Goal: Task Accomplishment & Management: Manage account settings

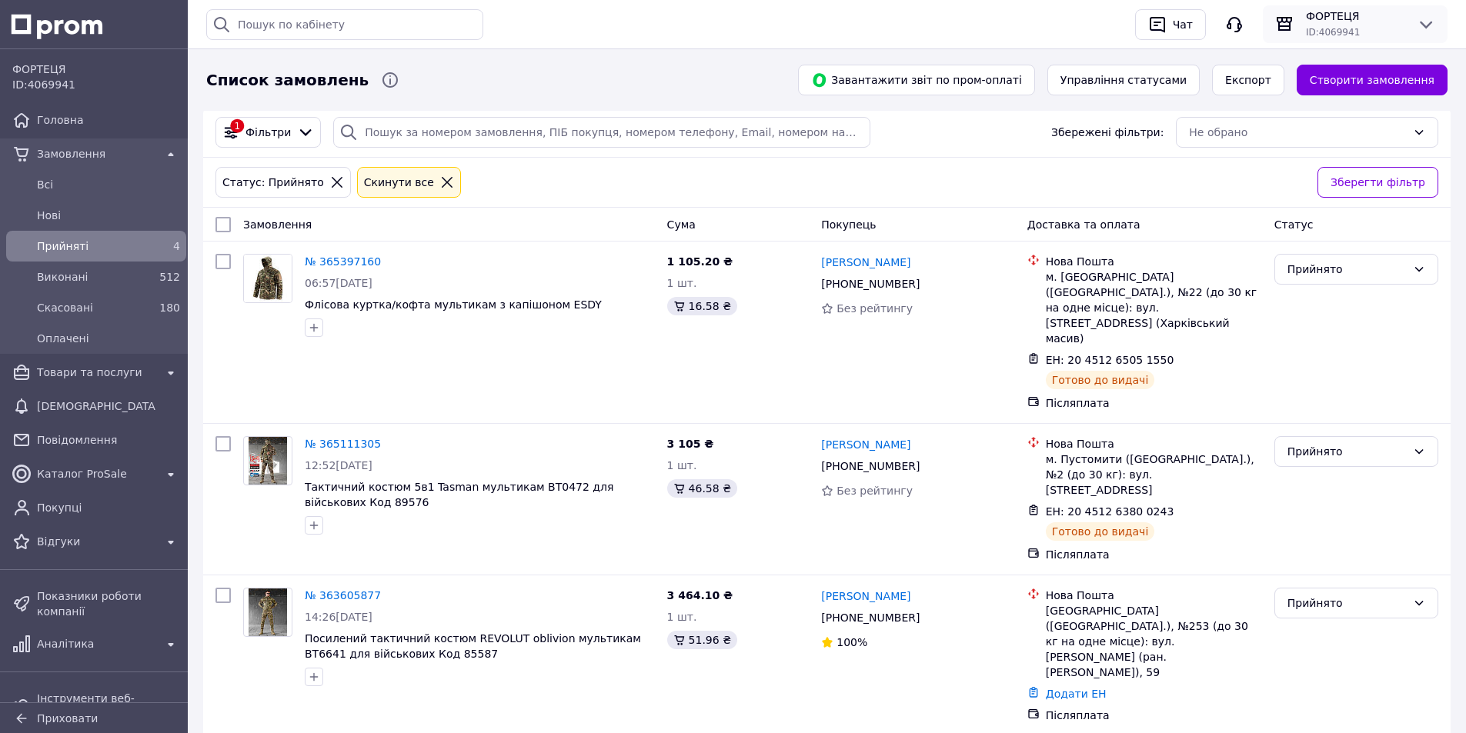
click at [1411, 12] on div "ФОРТЕЦЯ ID: 4069941" at bounding box center [1355, 23] width 172 height 31
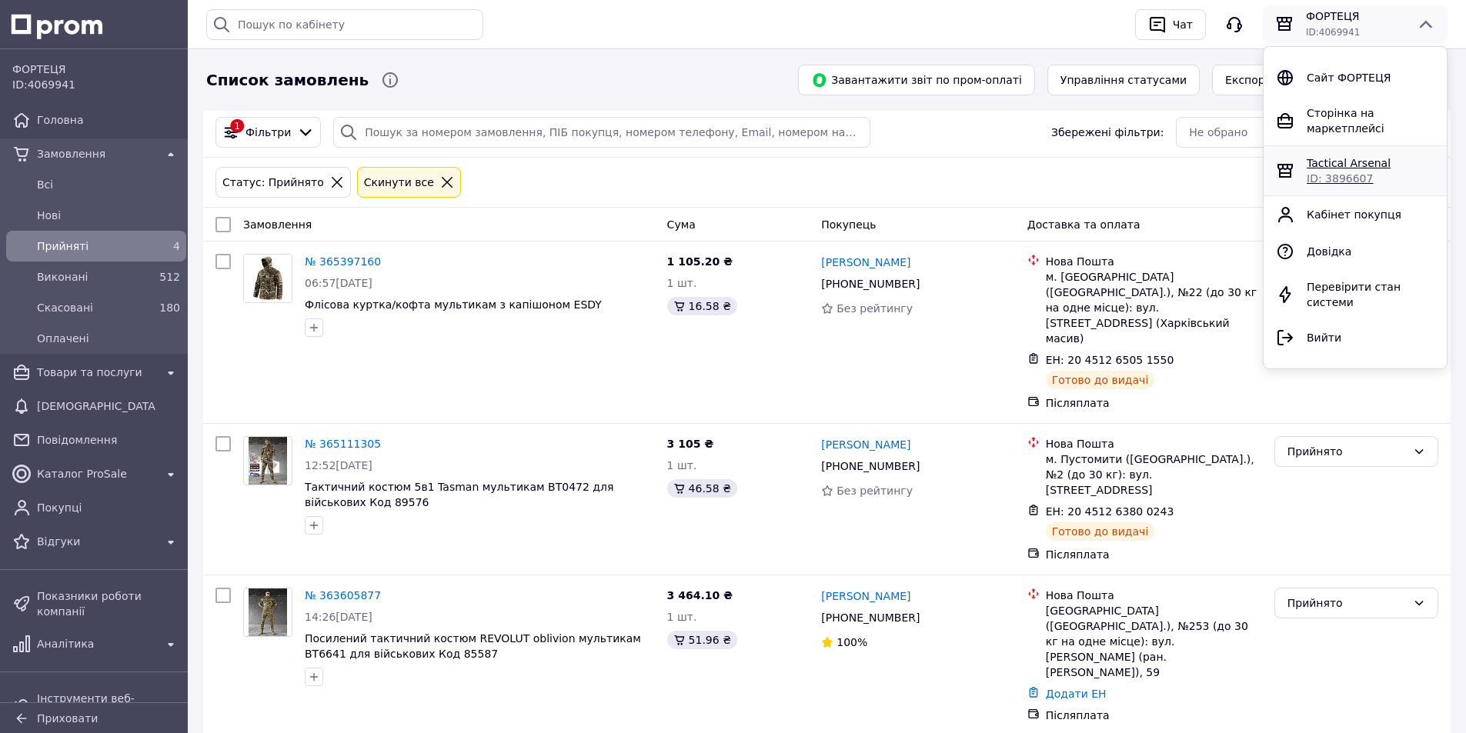
click at [1316, 157] on span "Tactical Arsenal" at bounding box center [1349, 163] width 84 height 12
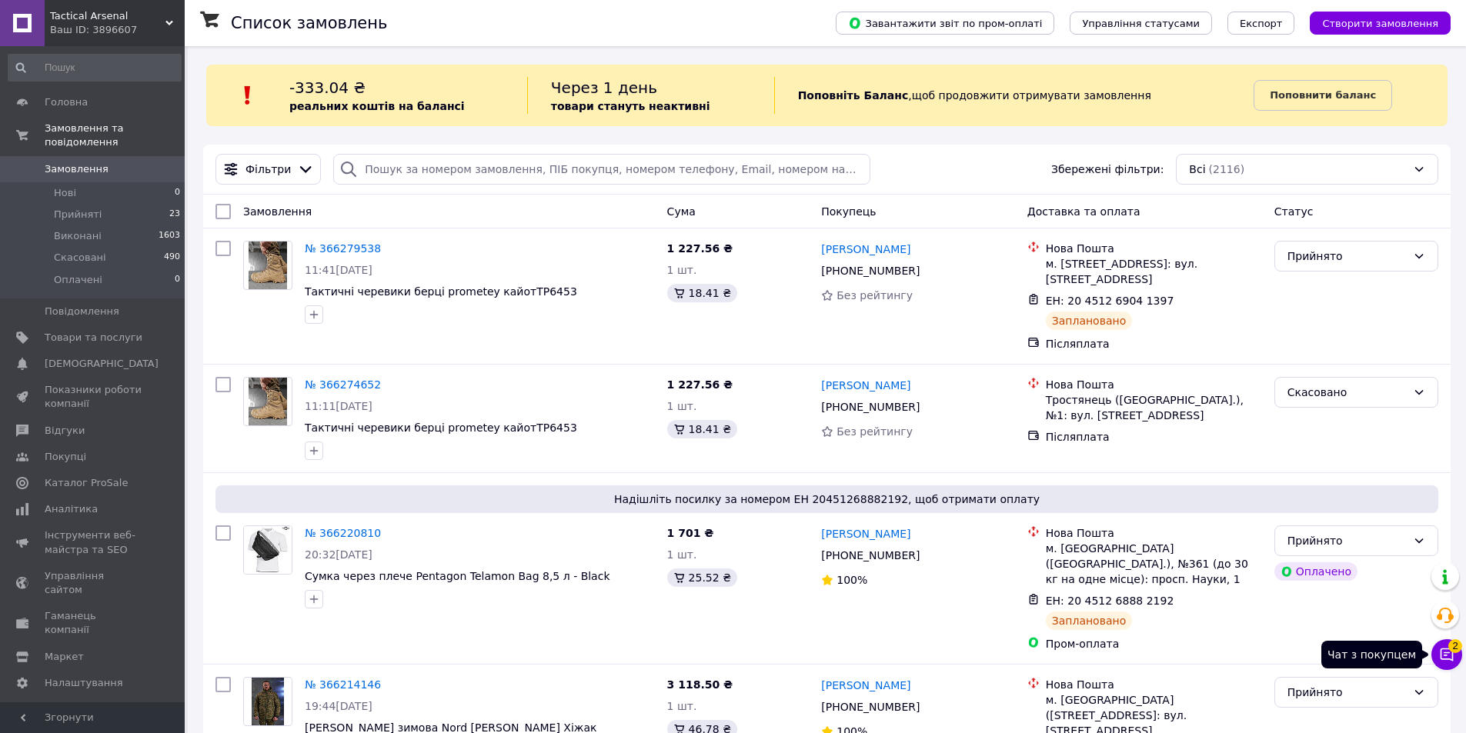
click at [1449, 651] on icon at bounding box center [1446, 654] width 15 height 15
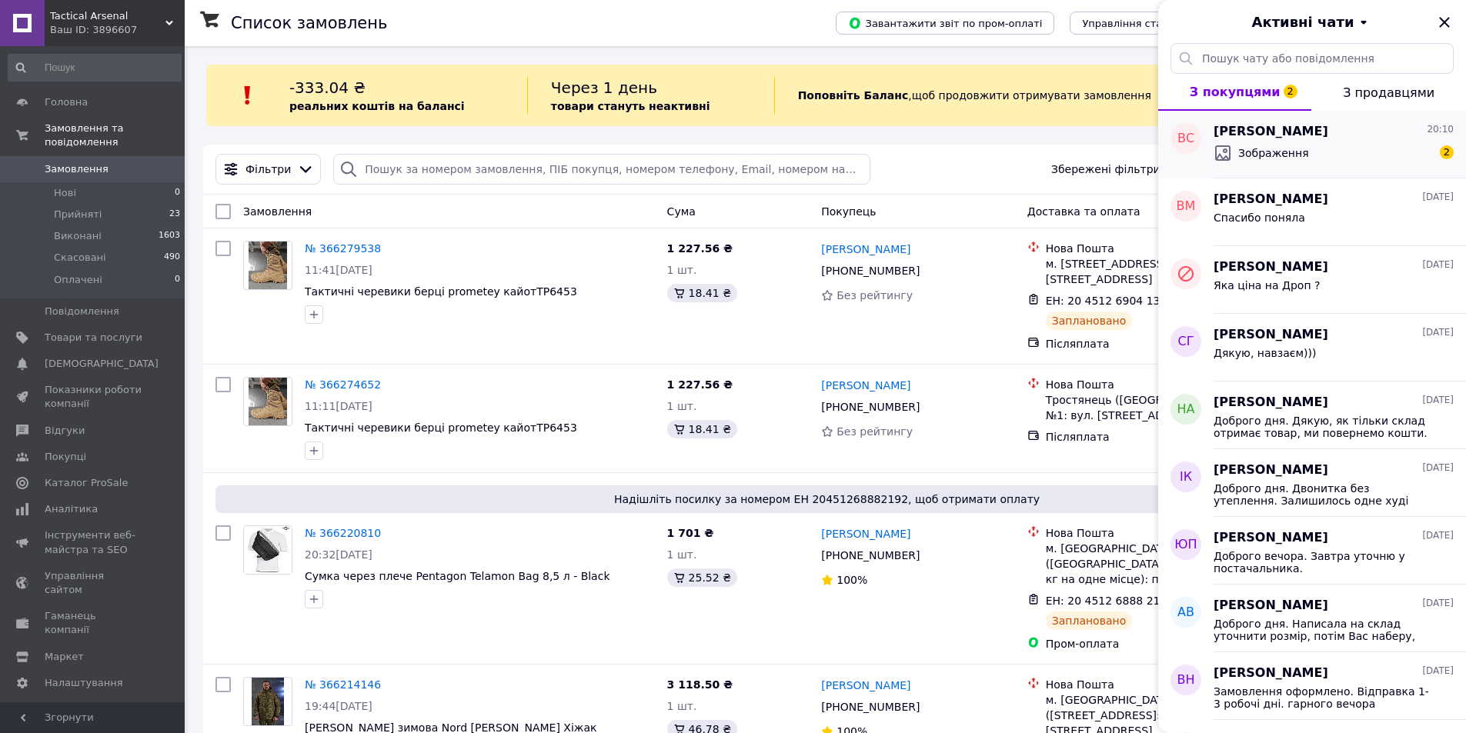
click at [1353, 162] on div "Зображення 2" at bounding box center [1333, 153] width 240 height 25
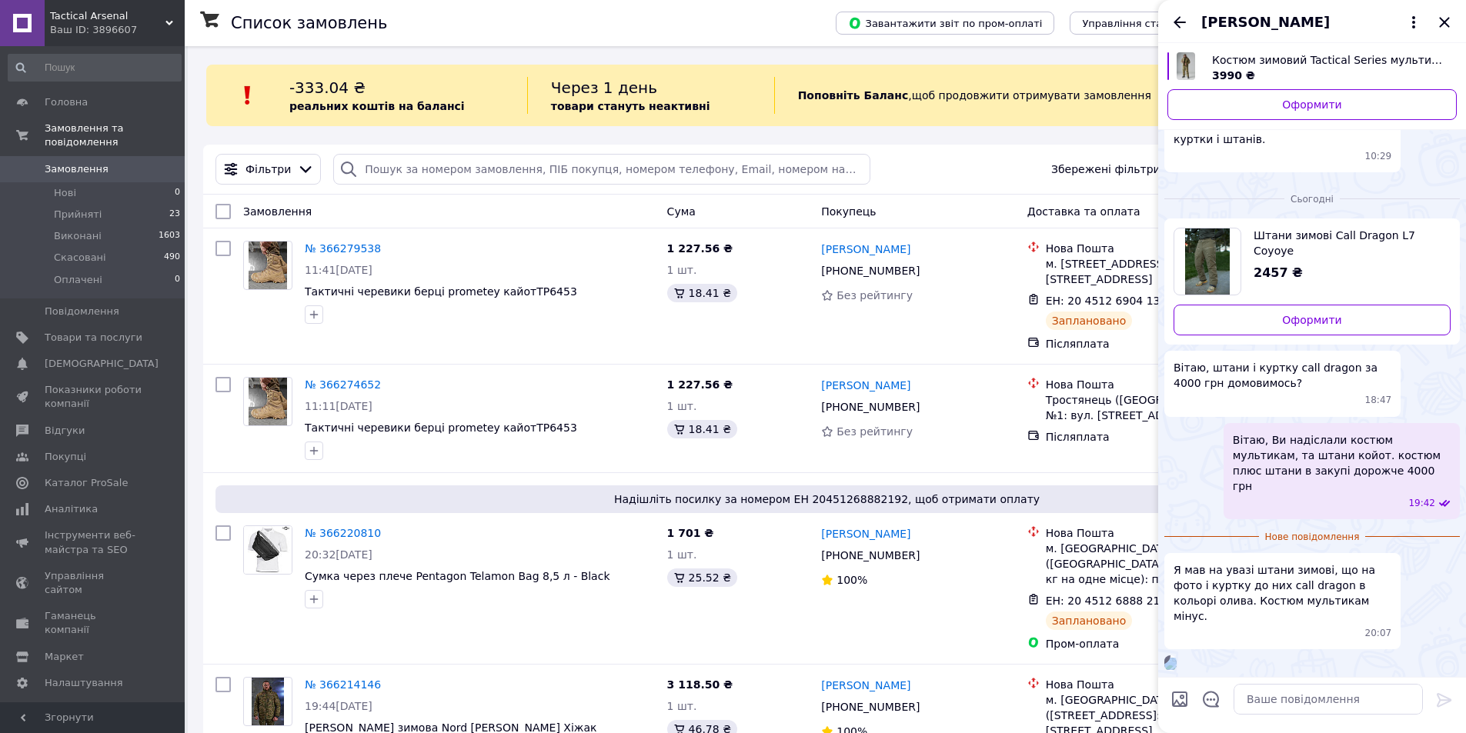
scroll to position [254, 0]
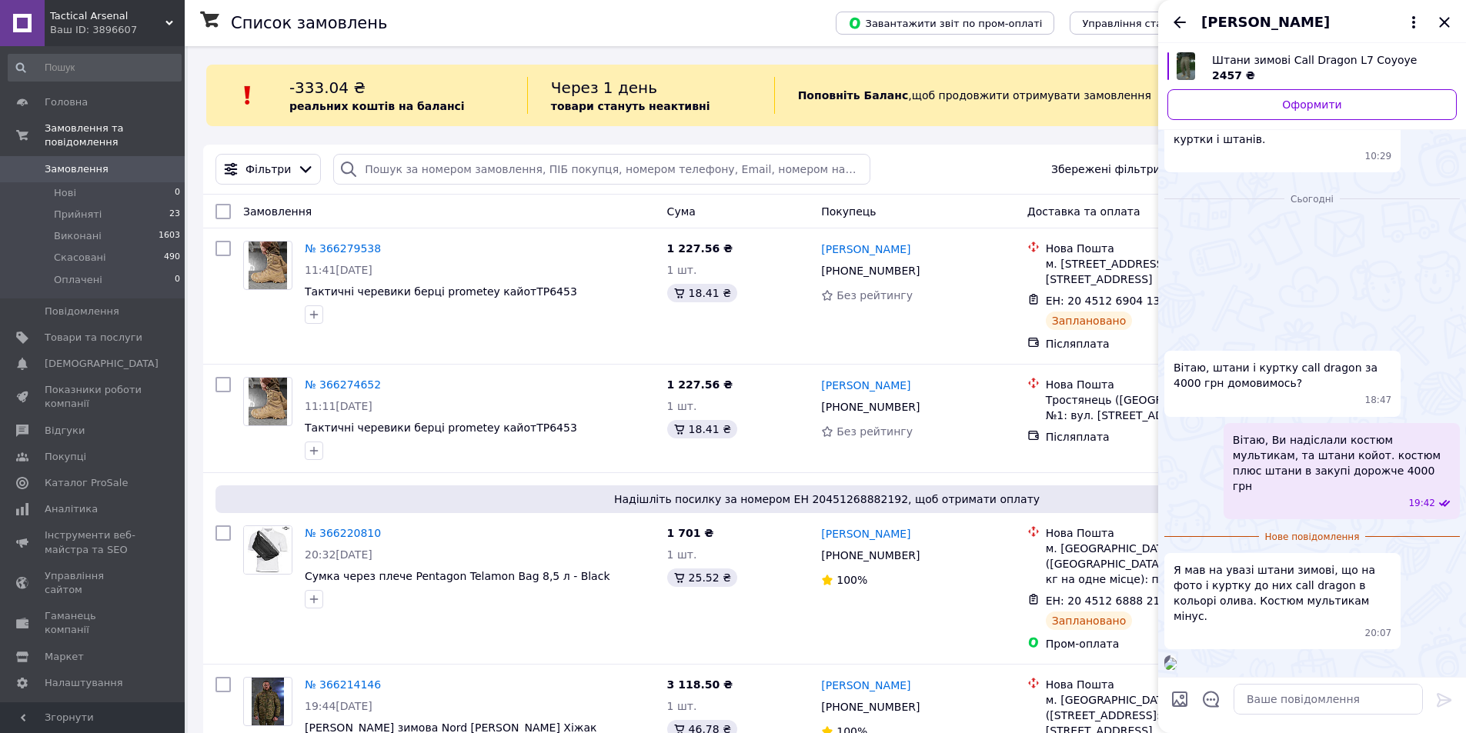
drag, startPoint x: 1352, startPoint y: 560, endPoint x: 1345, endPoint y: 633, distance: 73.4
click at [1345, 656] on div "20:10" at bounding box center [1311, 663] width 295 height 15
click at [1355, 656] on div "20:10" at bounding box center [1311, 663] width 295 height 15
click at [1177, 658] on img at bounding box center [1170, 664] width 12 height 12
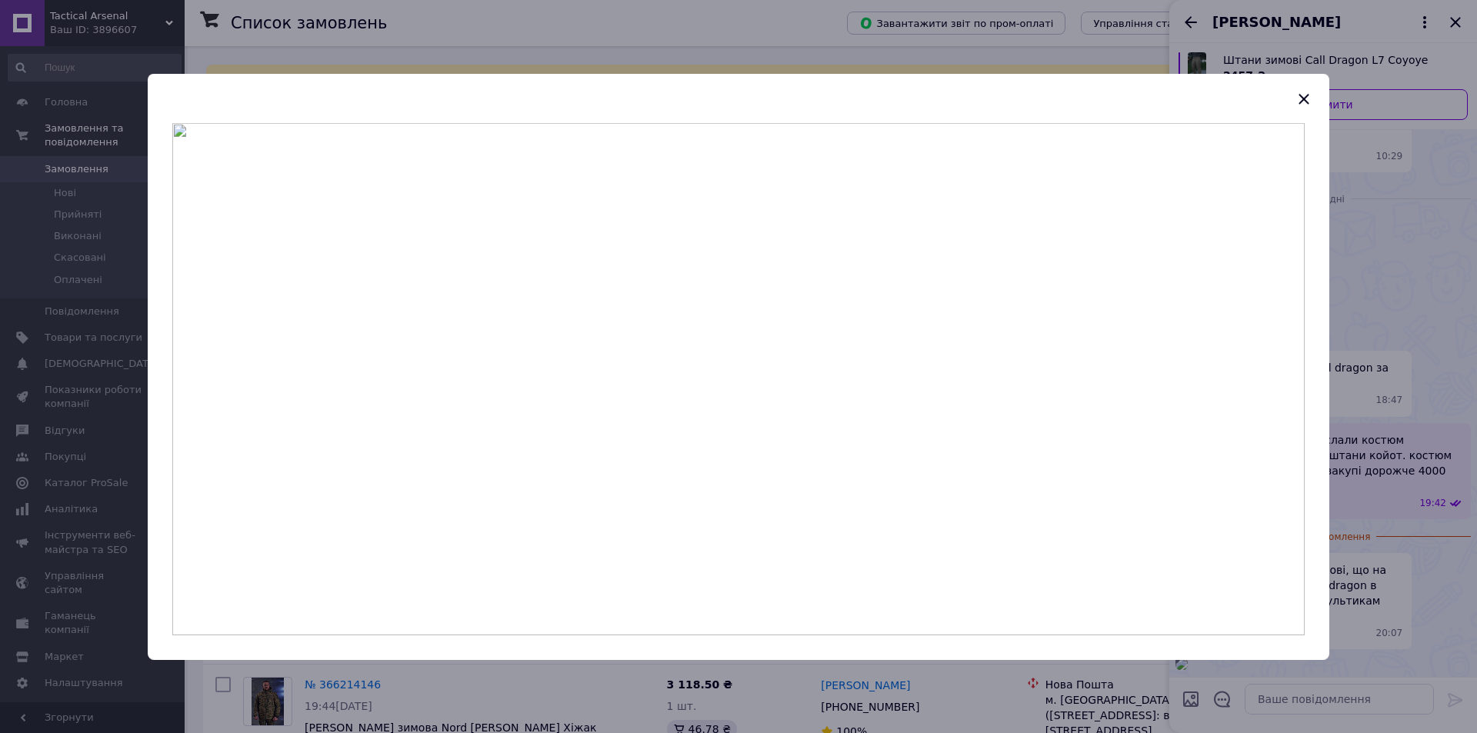
click at [1412, 410] on div at bounding box center [738, 366] width 1477 height 733
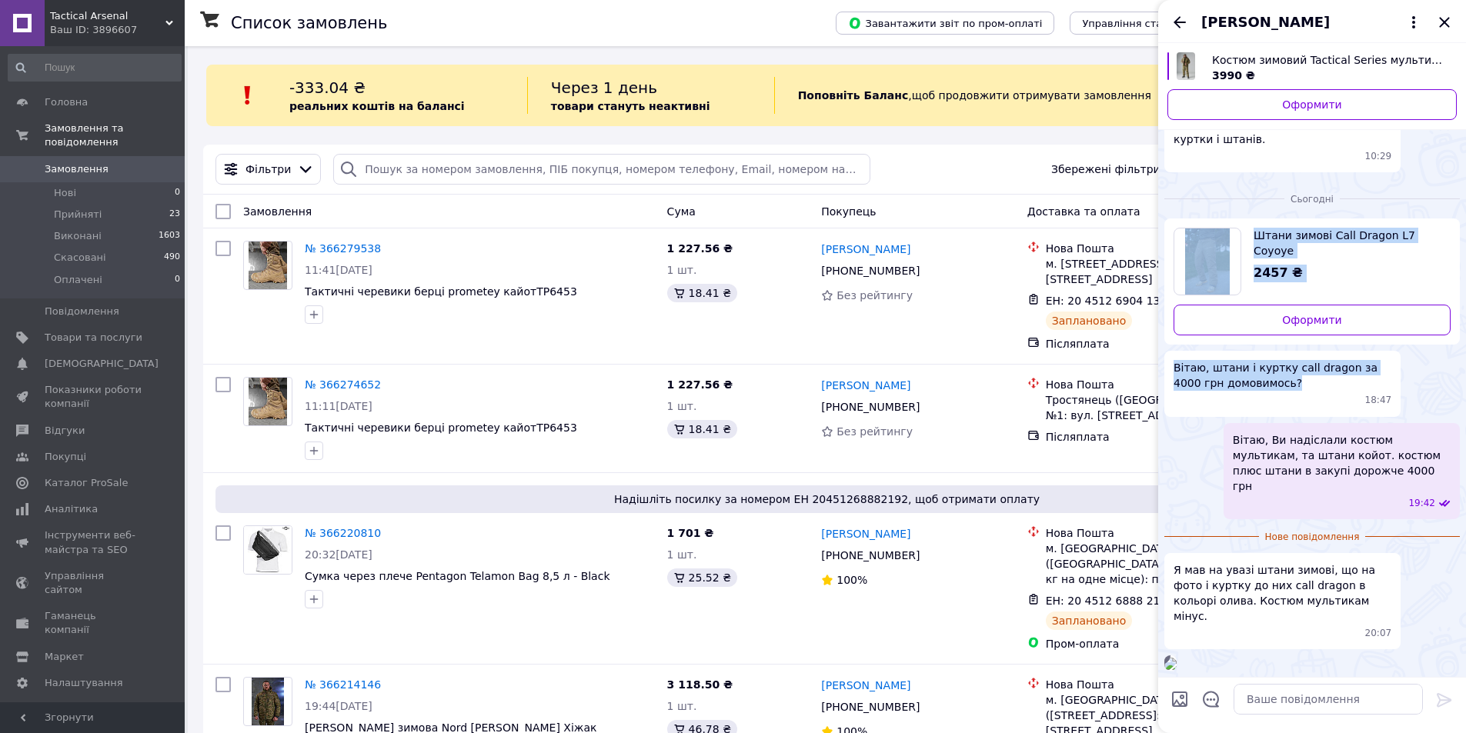
scroll to position [0, 0]
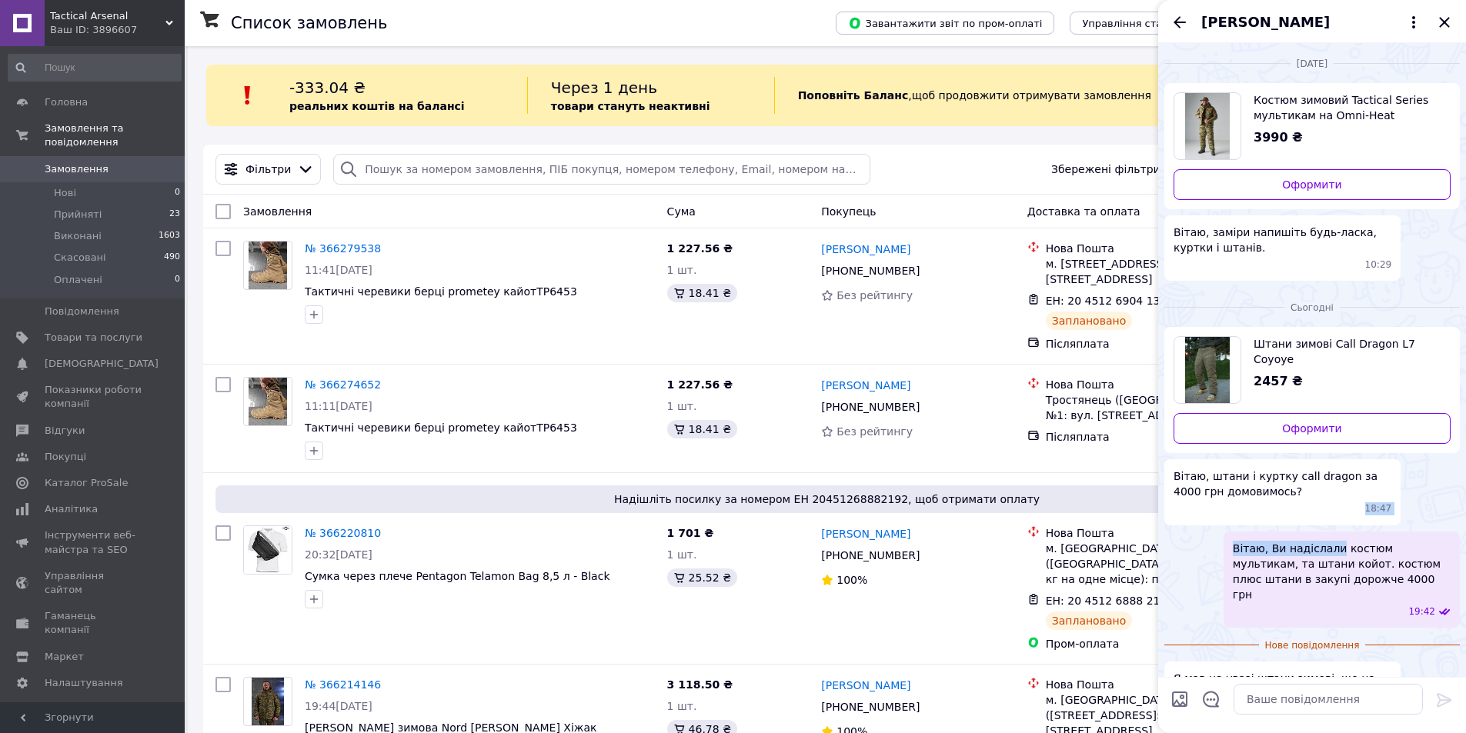
drag, startPoint x: 1403, startPoint y: 202, endPoint x: 1330, endPoint y: 528, distance: 333.6
click at [1330, 528] on ul "Штани зимові Call Dragon L7 Coyoye 2457 ₴ Оформити Вітаю, штани і куртку call d…" at bounding box center [1311, 553] width 295 height 452
click at [1362, 341] on span "Штани зимові Call Dragon L7 Coyoye" at bounding box center [1345, 351] width 185 height 31
drag, startPoint x: 1418, startPoint y: 572, endPoint x: 1356, endPoint y: 565, distance: 62.7
click at [1417, 572] on span "Вітаю, Ви надіслали костюм мультикам, та штани койот. костюм плюс штани в закуп…" at bounding box center [1342, 572] width 218 height 62
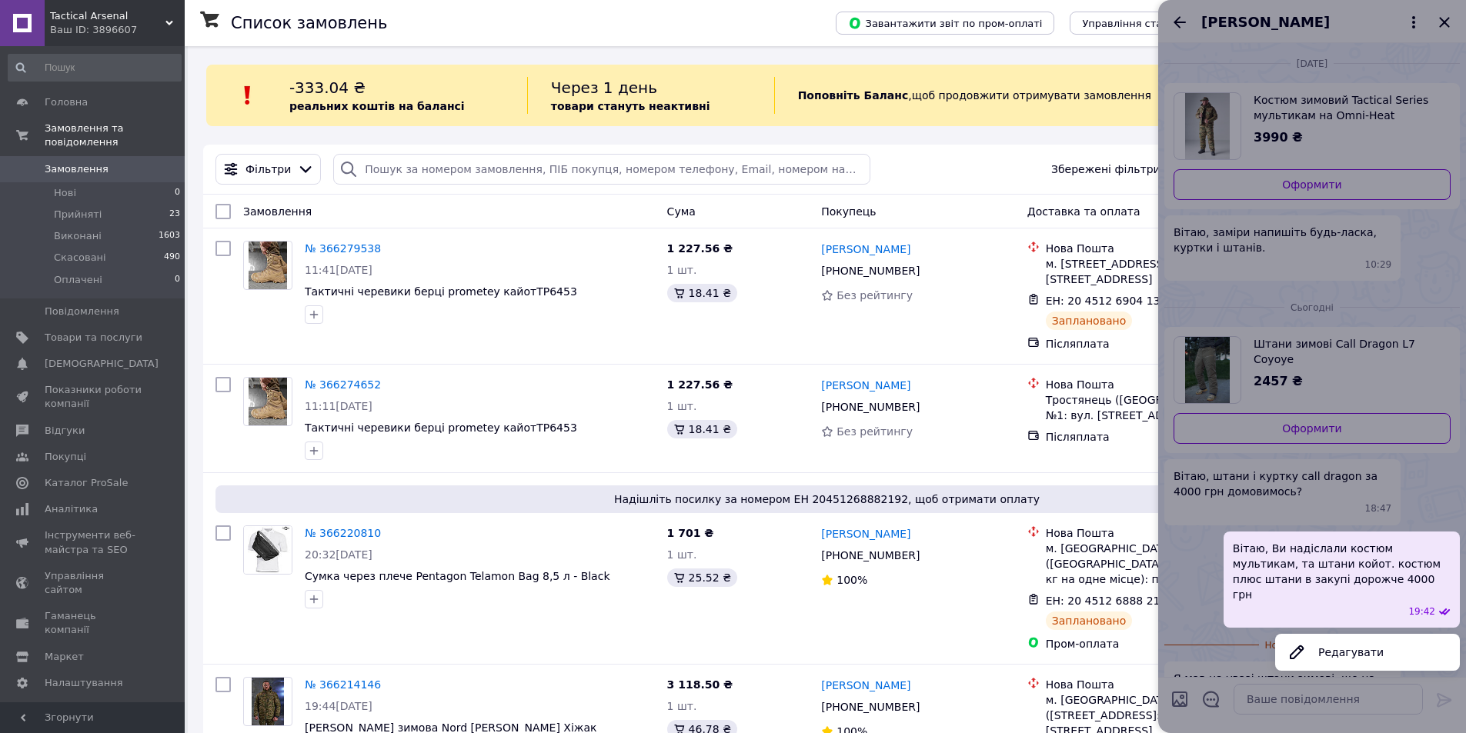
click at [1353, 486] on div at bounding box center [1312, 366] width 308 height 733
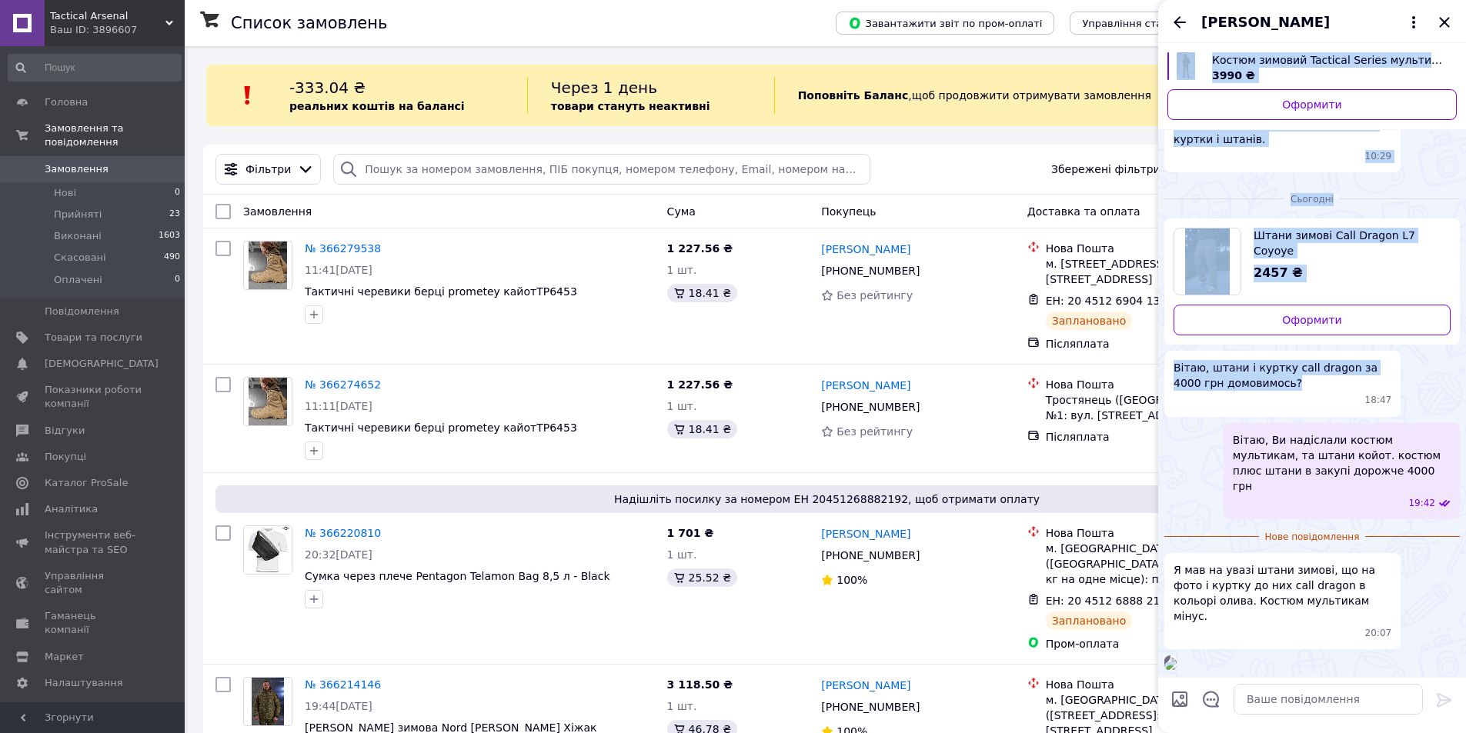
scroll to position [254, 0]
drag, startPoint x: 1324, startPoint y: 584, endPoint x: 1297, endPoint y: 695, distance: 114.0
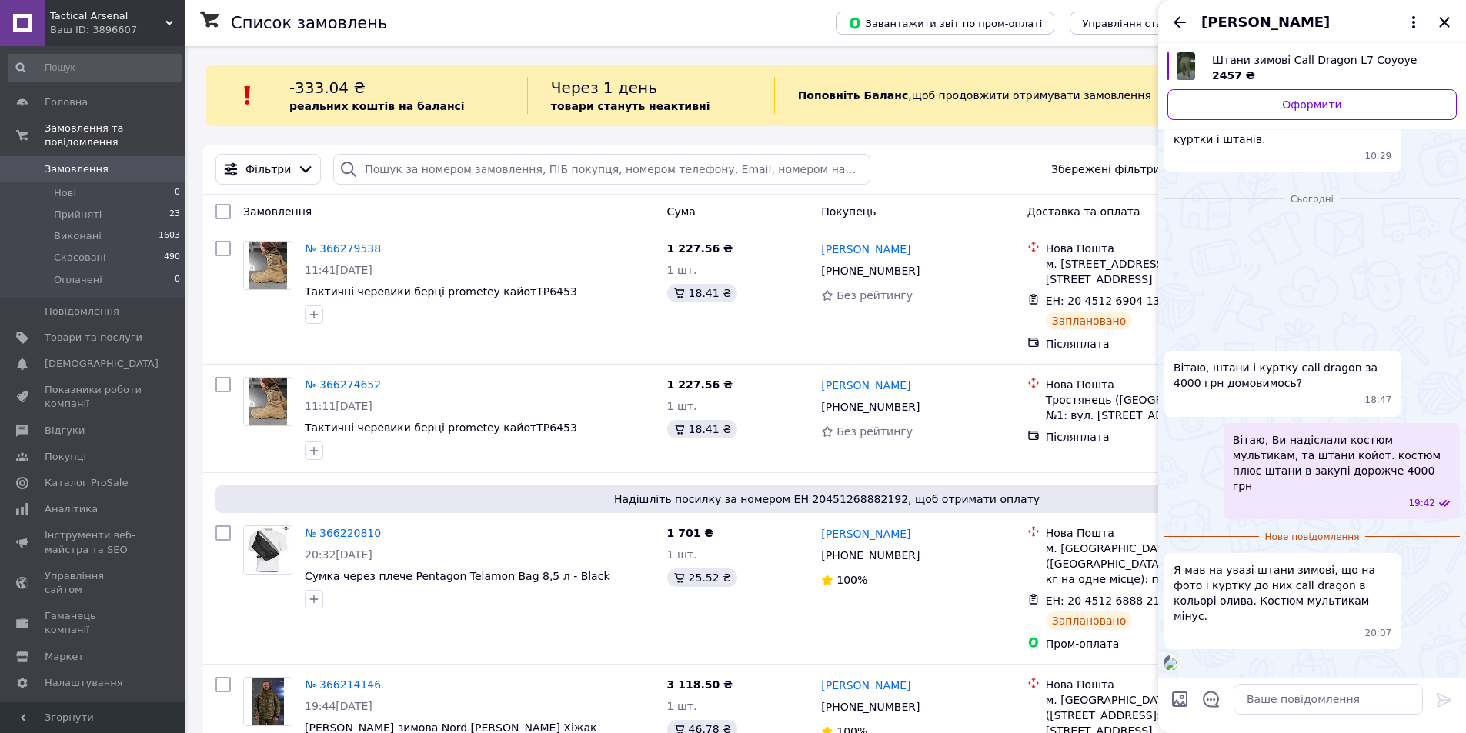
click at [1374, 656] on div "20:10" at bounding box center [1311, 663] width 295 height 15
drag, startPoint x: 1247, startPoint y: 380, endPoint x: 1267, endPoint y: 389, distance: 21.7
click at [1292, 562] on span "Я мав на увазі штани зимові, що на фото і куртку до них call dragon в кольорі о…" at bounding box center [1282, 593] width 218 height 62
drag, startPoint x: 1243, startPoint y: 380, endPoint x: 1294, endPoint y: 387, distance: 51.3
click at [1294, 562] on span "Я мав на увазі штани зимові, що на фото і куртку до них call dragon в кольорі о…" at bounding box center [1282, 593] width 218 height 62
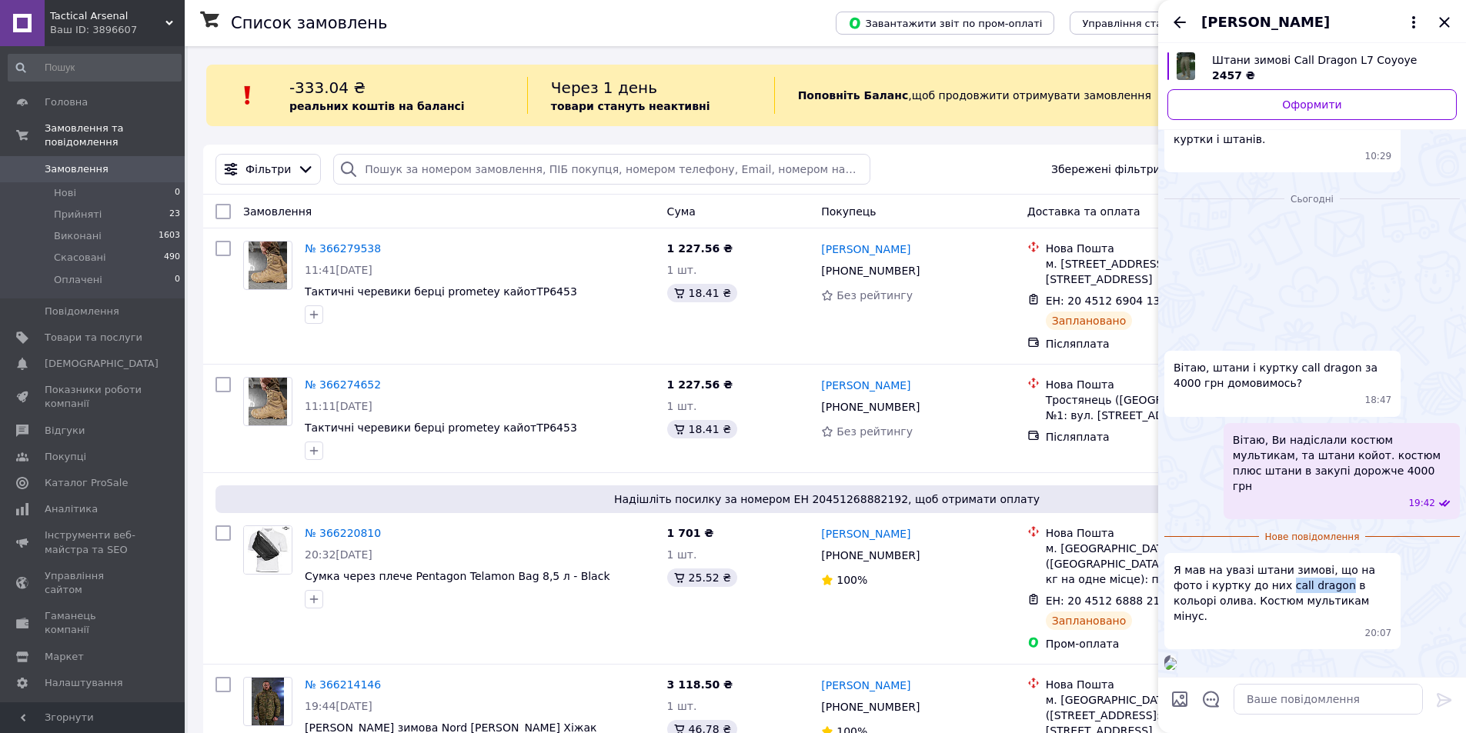
copy span "call dragon"
click at [1177, 658] on img at bounding box center [1170, 664] width 12 height 12
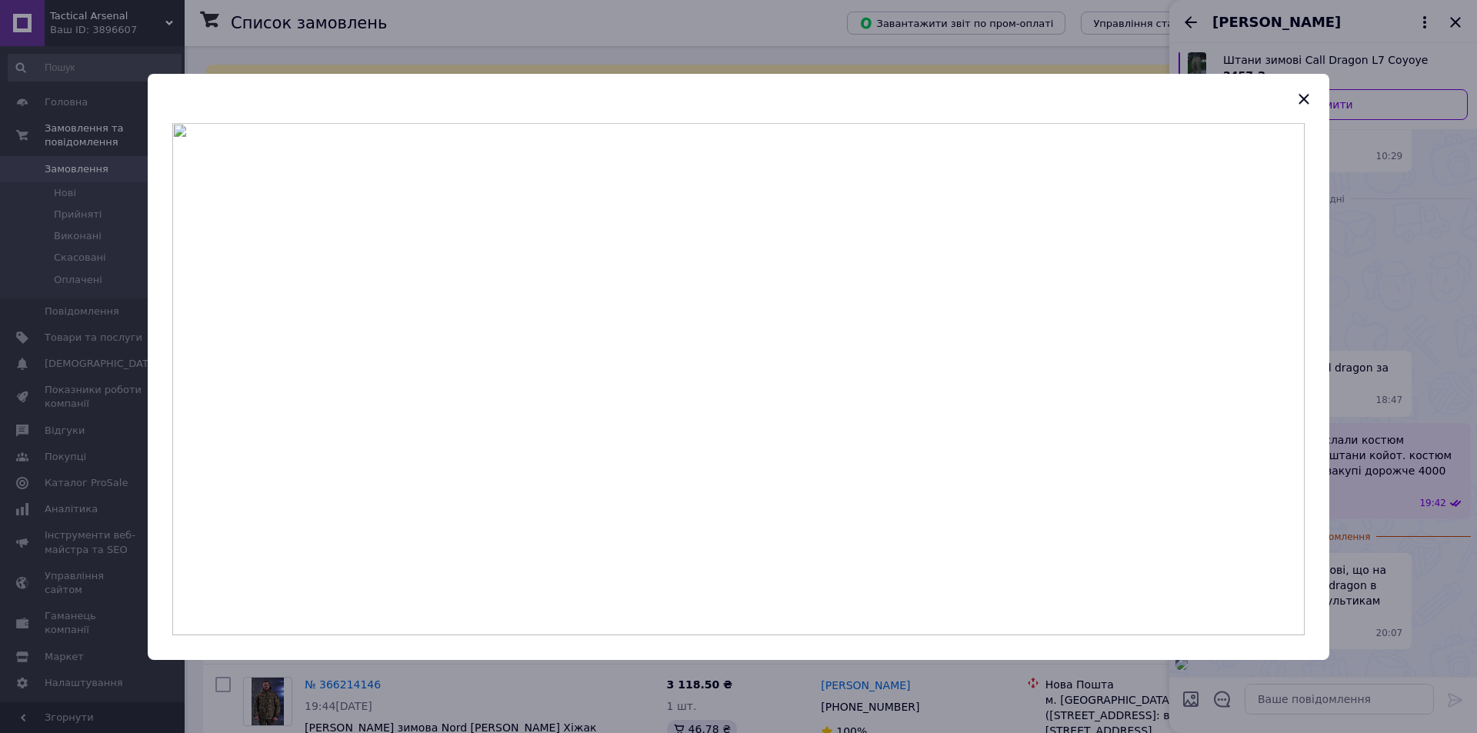
click at [1420, 443] on div at bounding box center [738, 366] width 1477 height 733
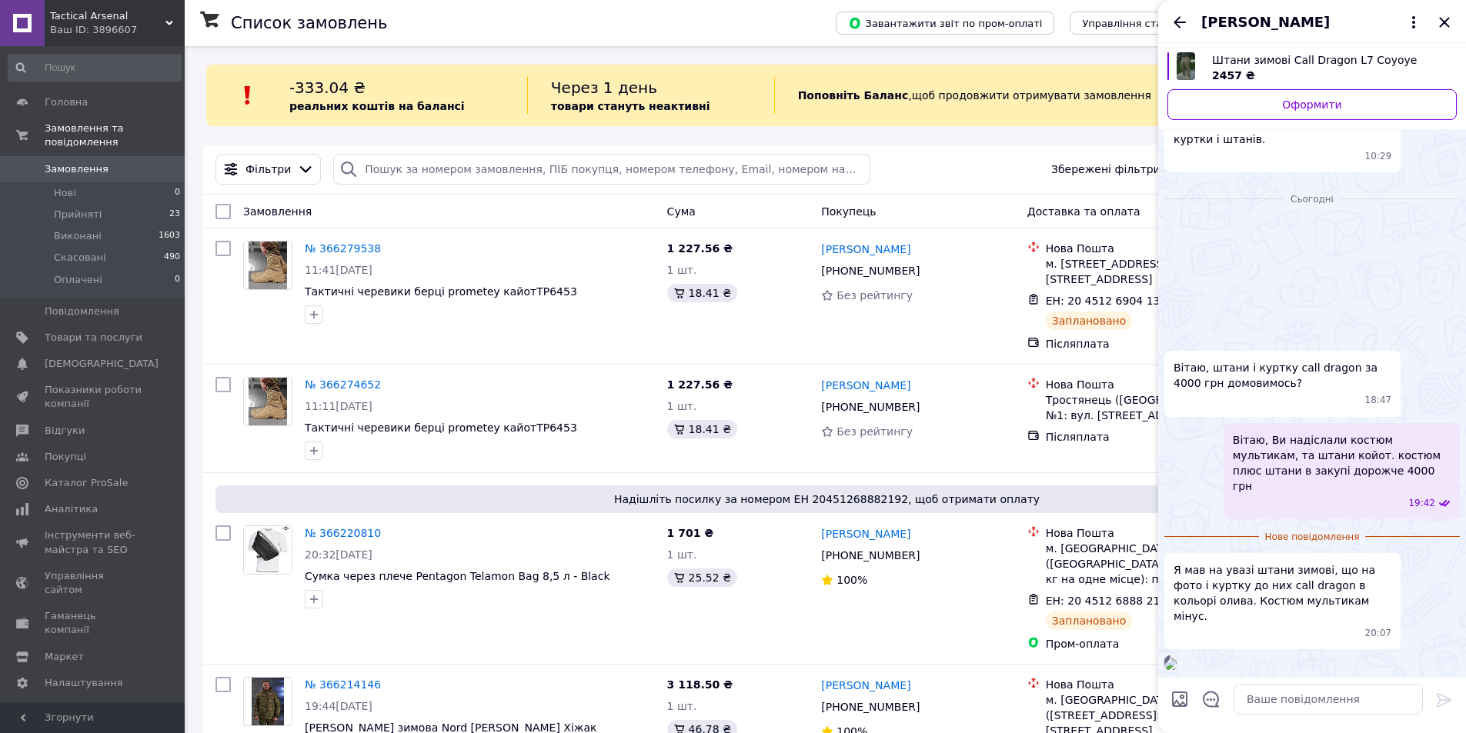
click at [1177, 658] on img at bounding box center [1170, 664] width 12 height 12
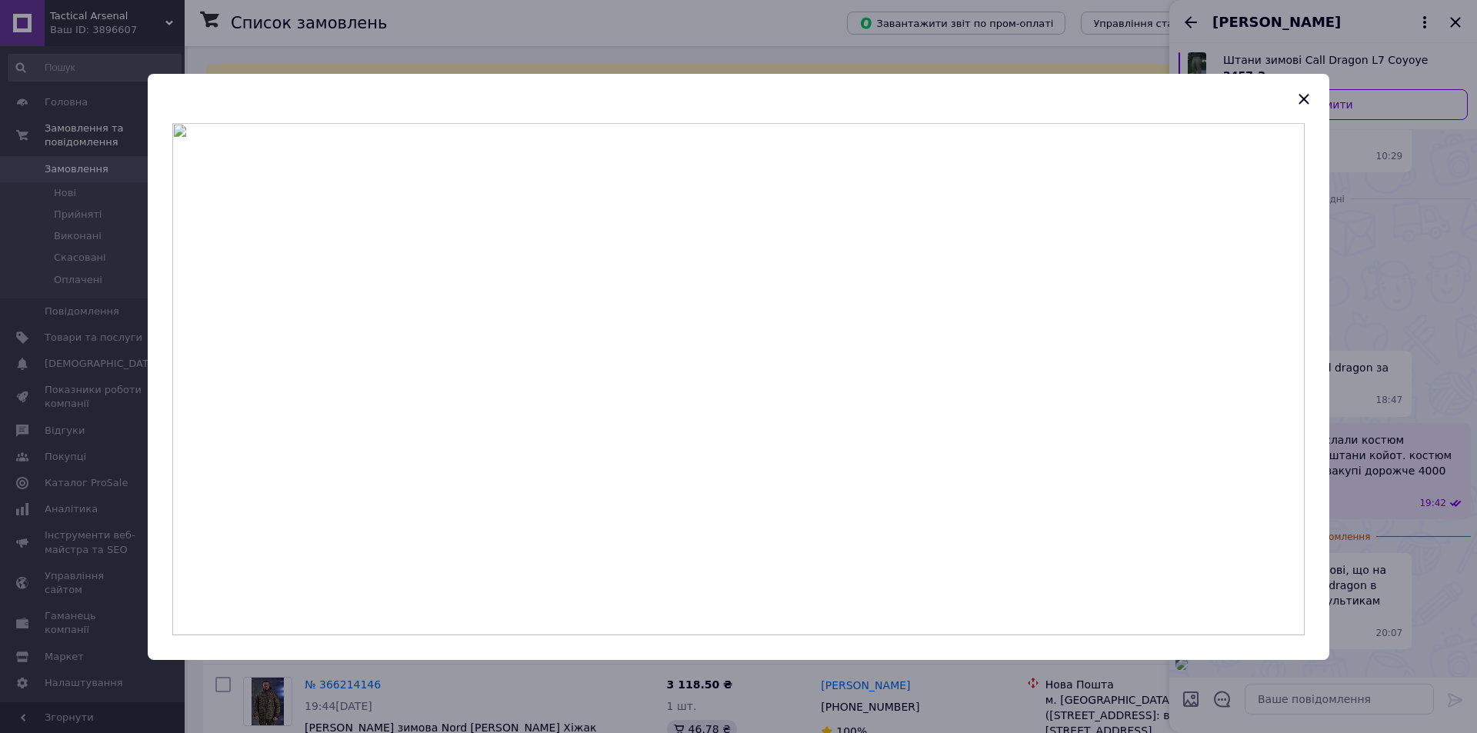
drag, startPoint x: 1433, startPoint y: 459, endPoint x: 1403, endPoint y: 468, distance: 31.4
click at [1432, 459] on div at bounding box center [738, 366] width 1477 height 733
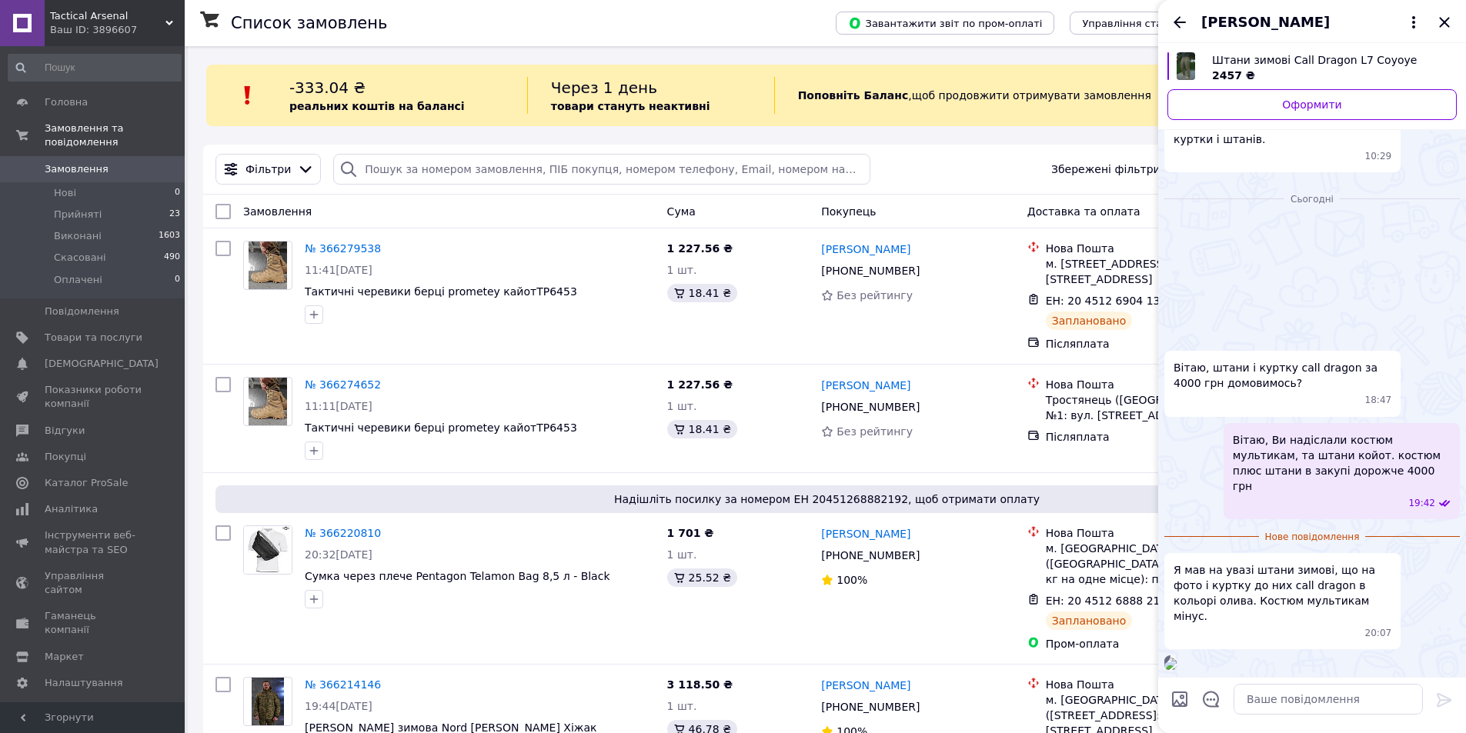
click at [1177, 658] on img at bounding box center [1170, 664] width 12 height 12
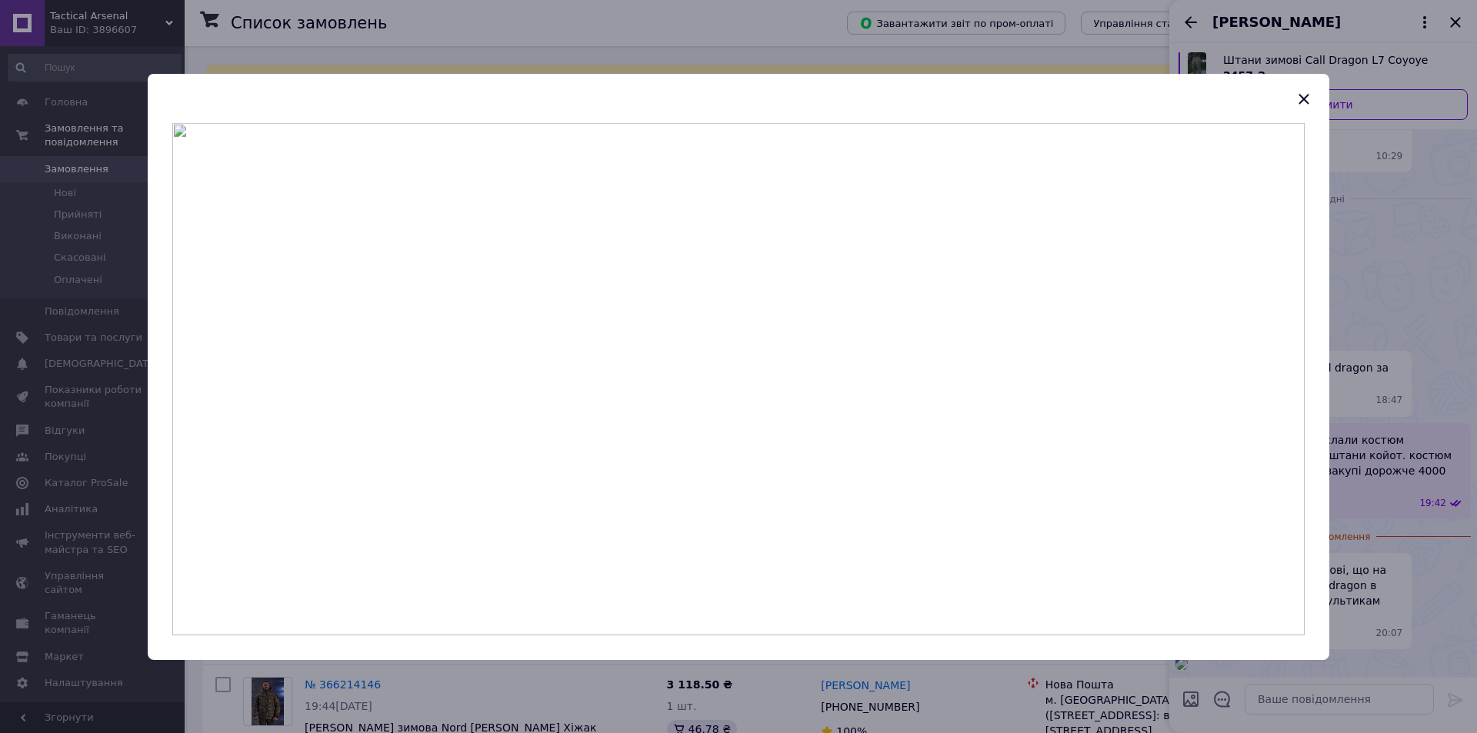
click at [1461, 483] on div at bounding box center [738, 366] width 1477 height 733
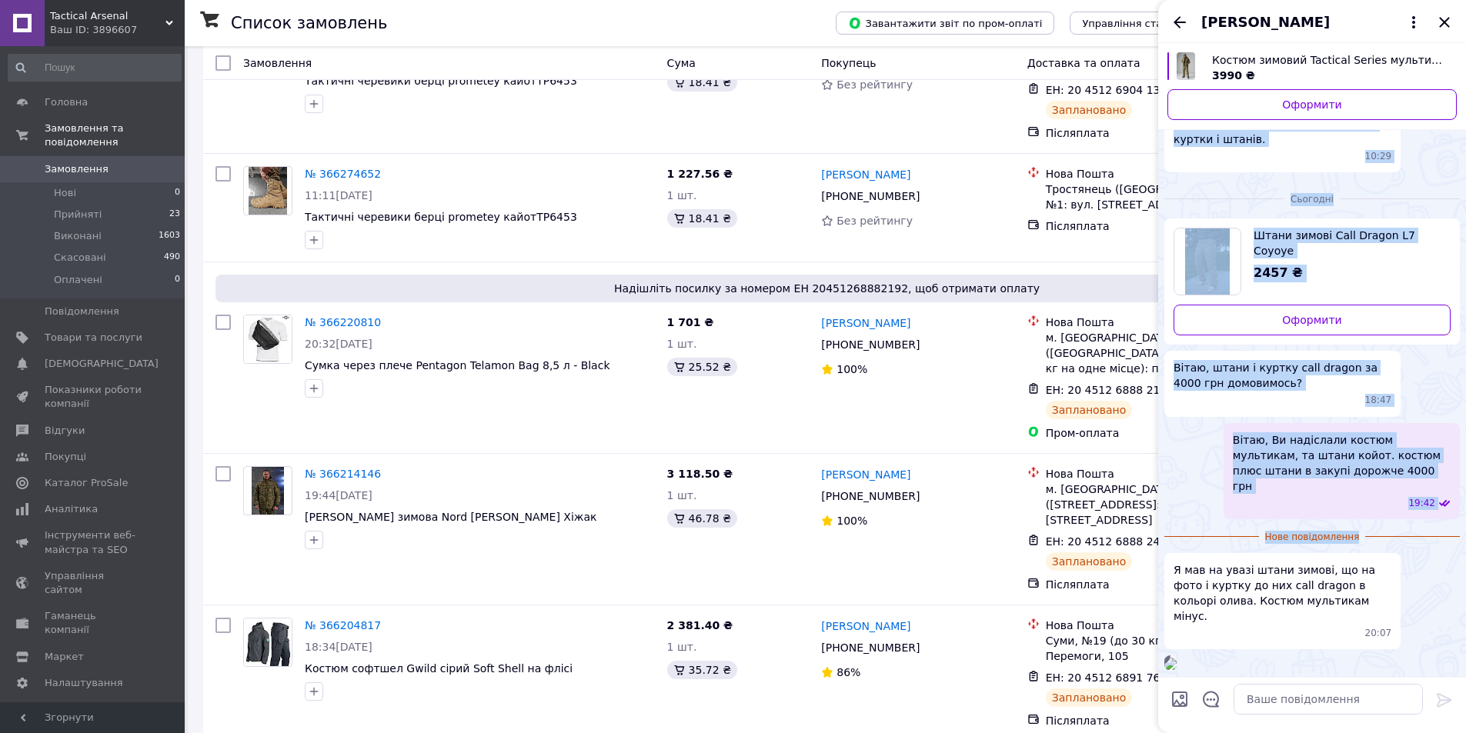
scroll to position [0, 0]
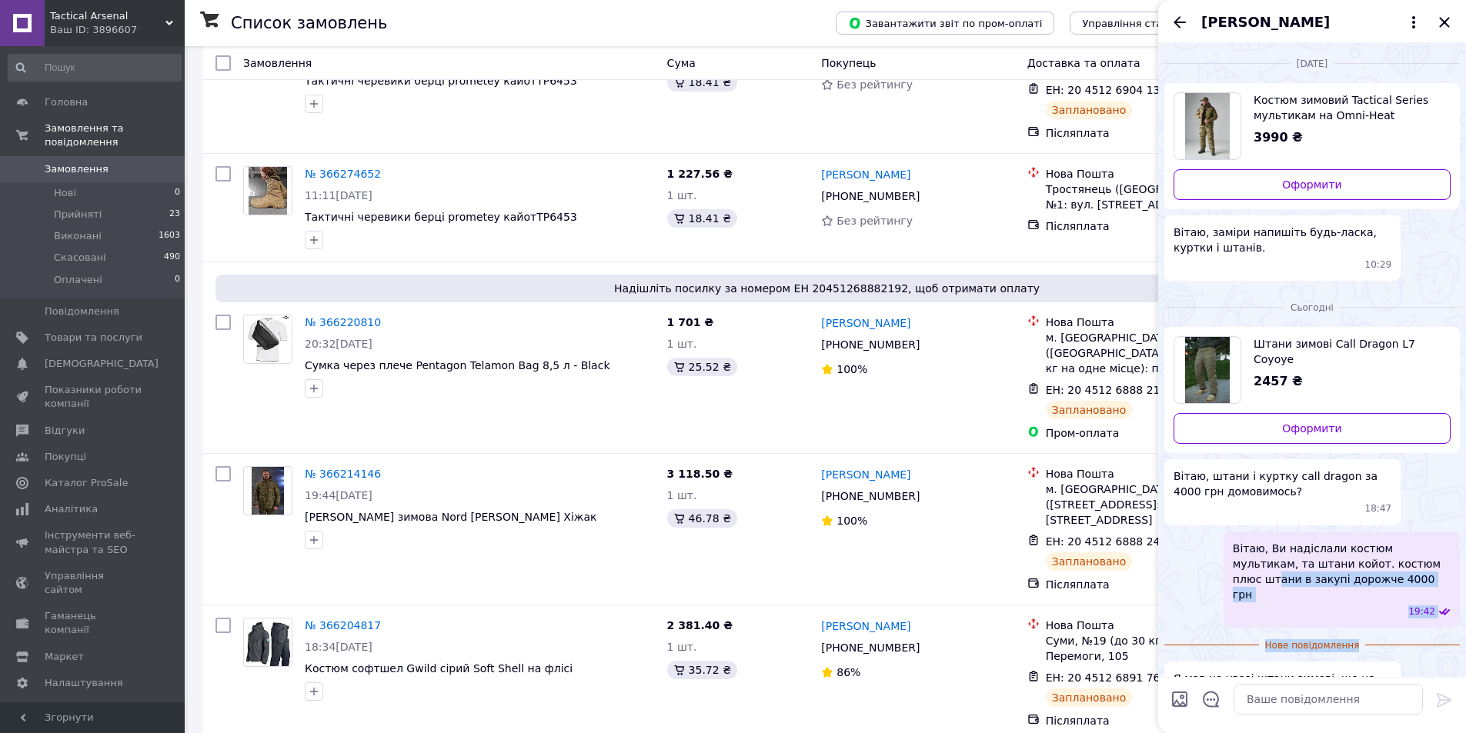
drag, startPoint x: 1426, startPoint y: 282, endPoint x: 1382, endPoint y: 559, distance: 279.7
click at [1382, 559] on ul "Штани зимові Call Dragon L7 Coyoye 2457 ₴ Оформити Вітаю, штани і куртку call d…" at bounding box center [1311, 553] width 295 height 452
click at [1369, 619] on ul "Штани зимові Call Dragon L7 Coyoye 2457 ₴ Оформити Вітаю, штани і куртку call d…" at bounding box center [1311, 553] width 295 height 452
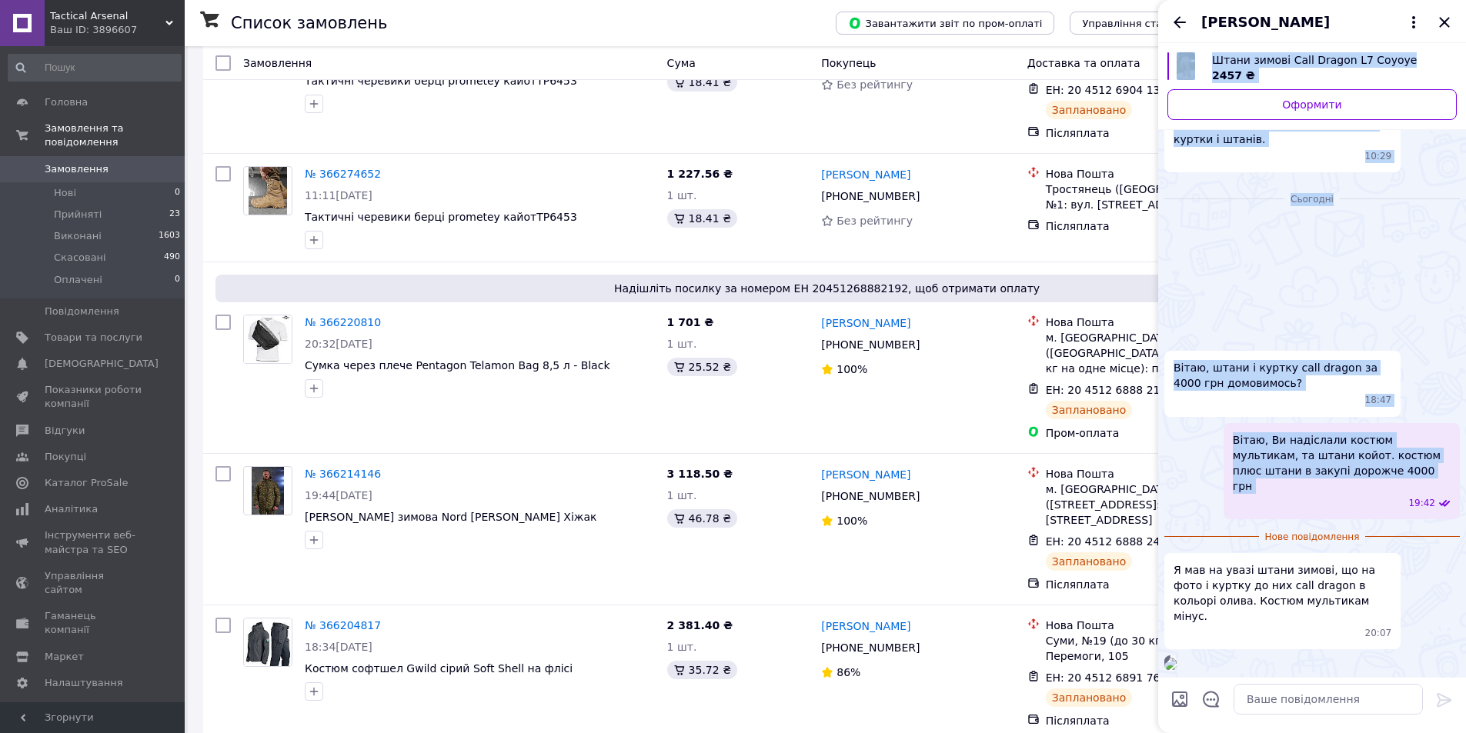
scroll to position [254, 0]
drag, startPoint x: 1363, startPoint y: 606, endPoint x: 1344, endPoint y: 763, distance: 158.8
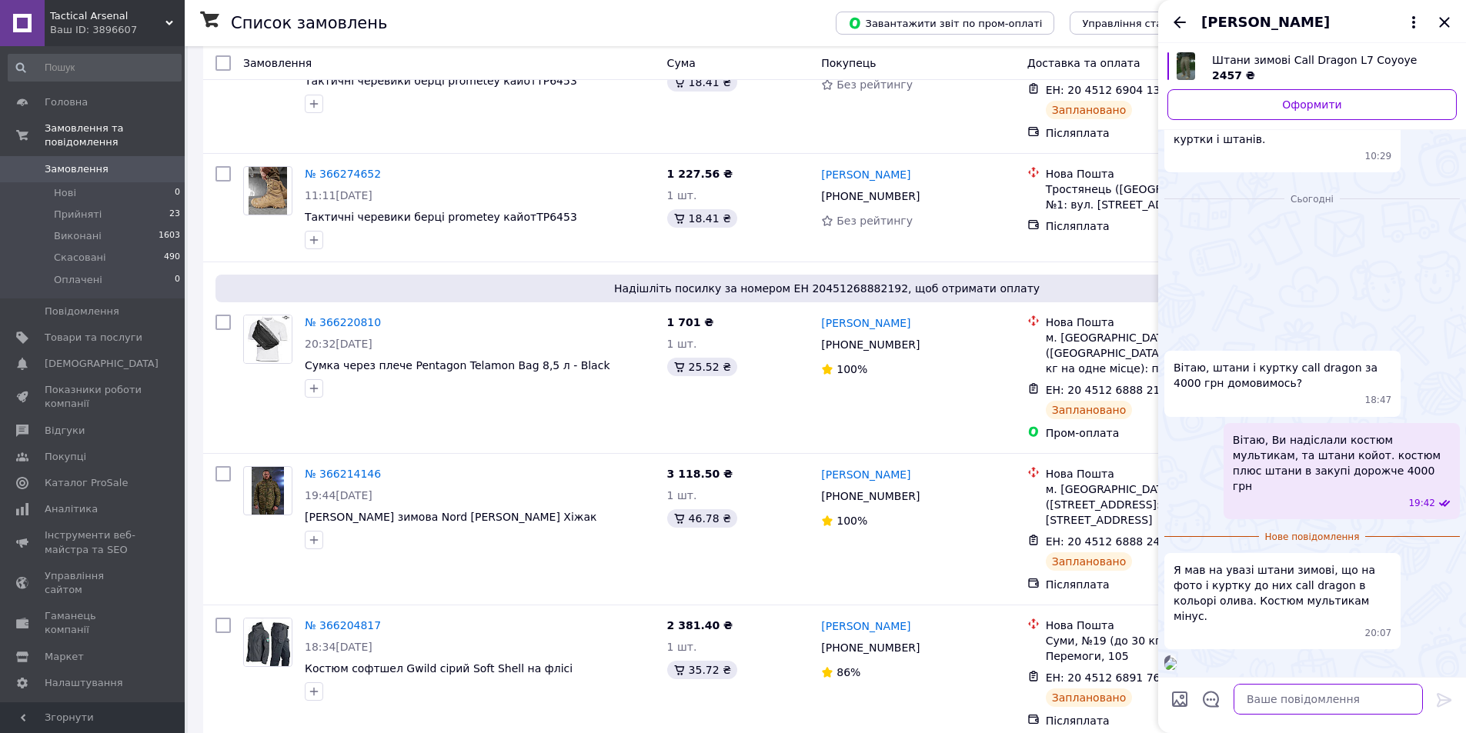
click at [1304, 697] on textarea at bounding box center [1327, 699] width 189 height 31
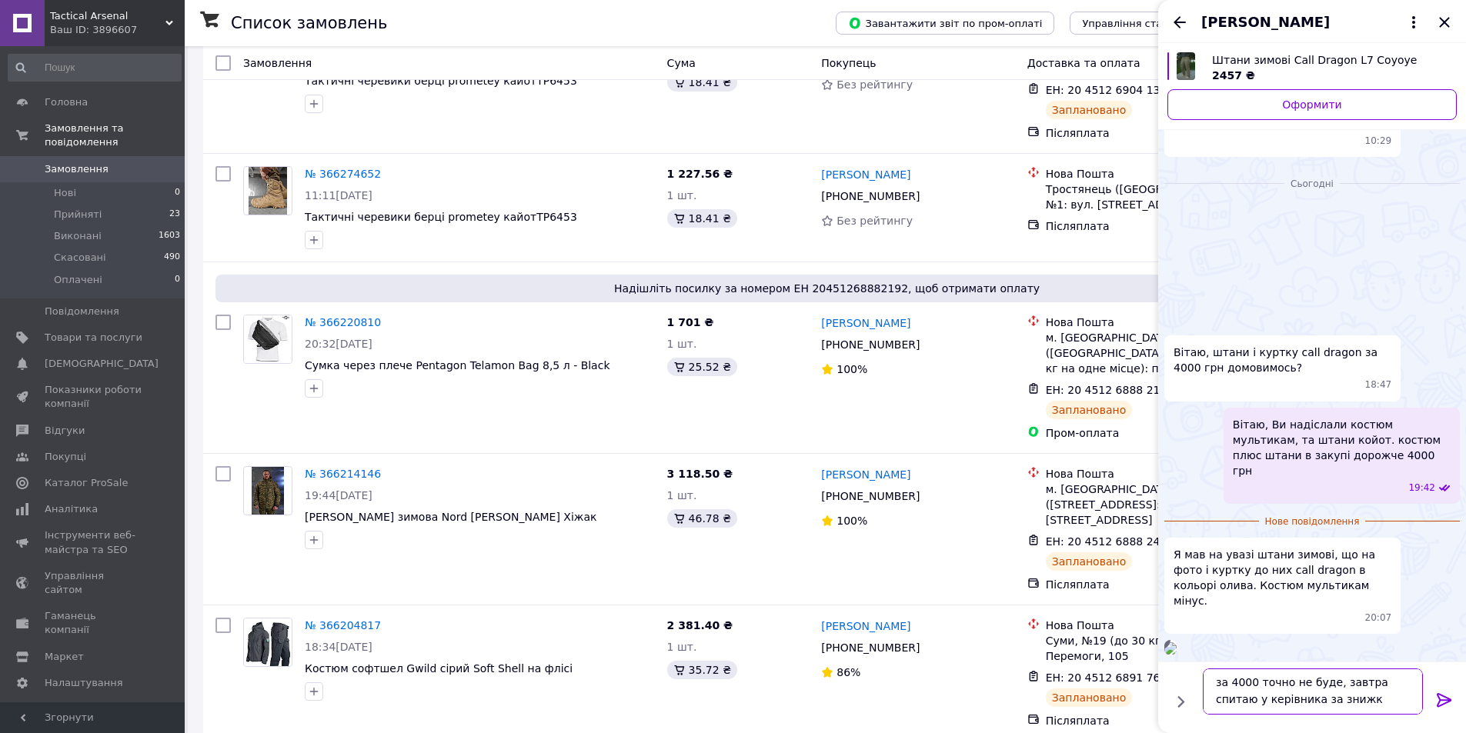
type textarea "за 4000 точно не буде, завтра спитаю у керівника за знижку"
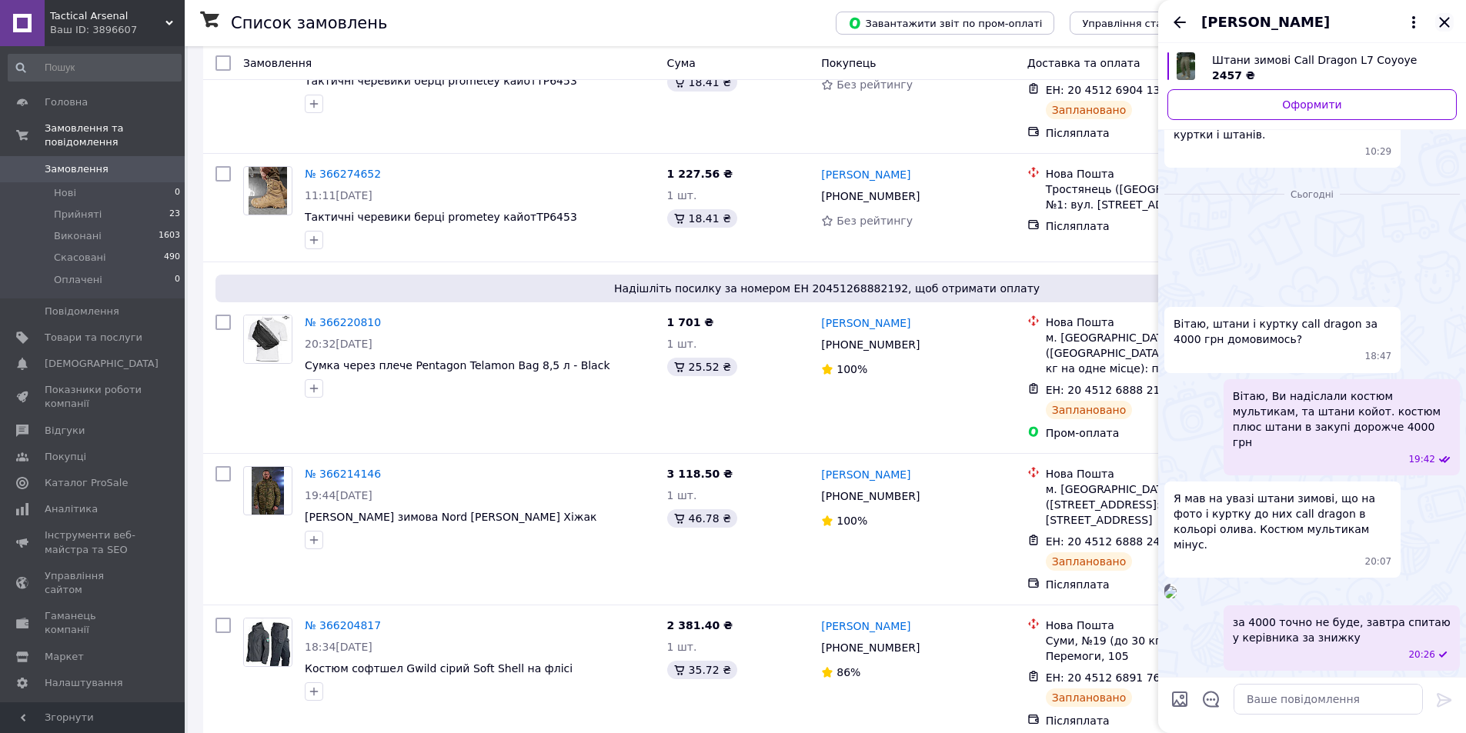
click at [1443, 22] on icon "Закрити" at bounding box center [1444, 22] width 18 height 18
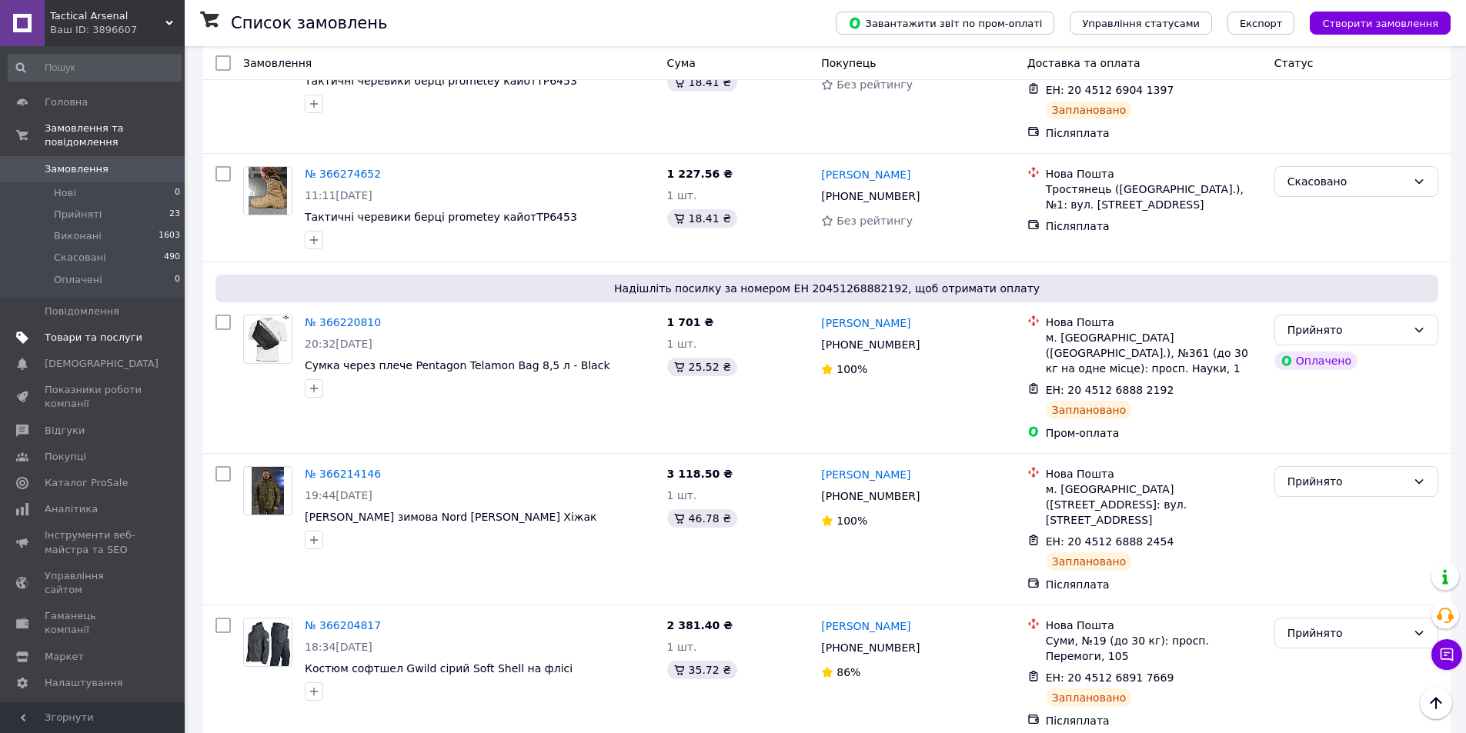
click at [75, 325] on link "Товари та послуги" at bounding box center [94, 338] width 189 height 26
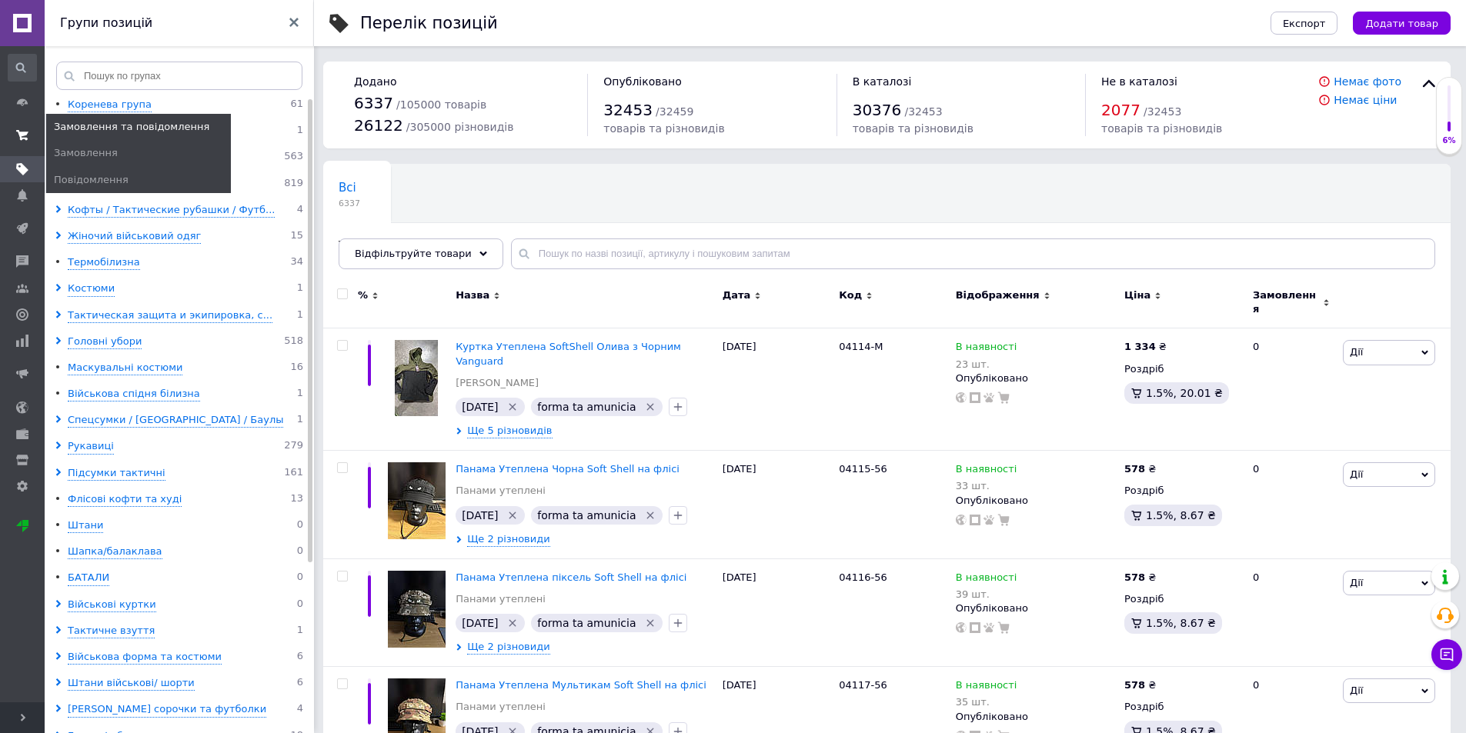
click at [29, 133] on span at bounding box center [22, 136] width 45 height 28
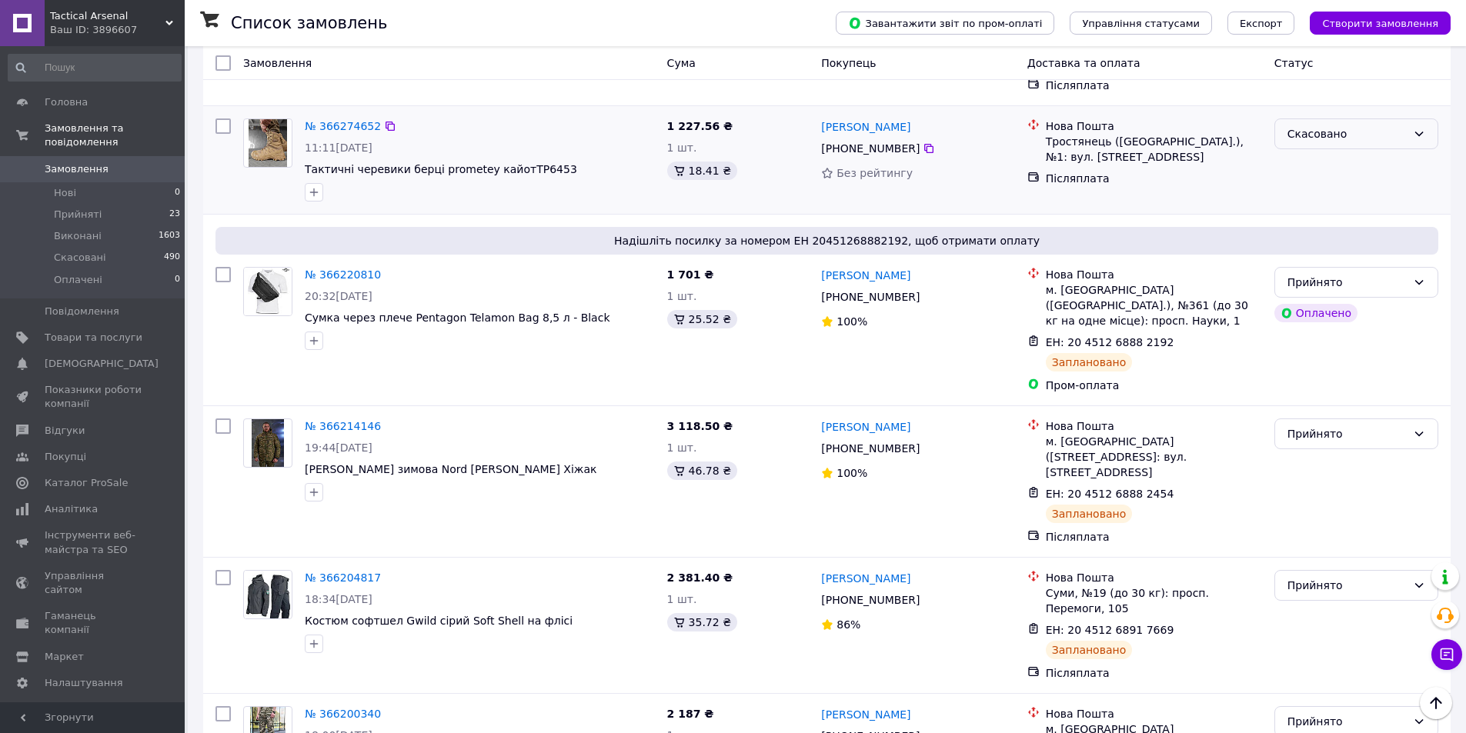
scroll to position [238, 0]
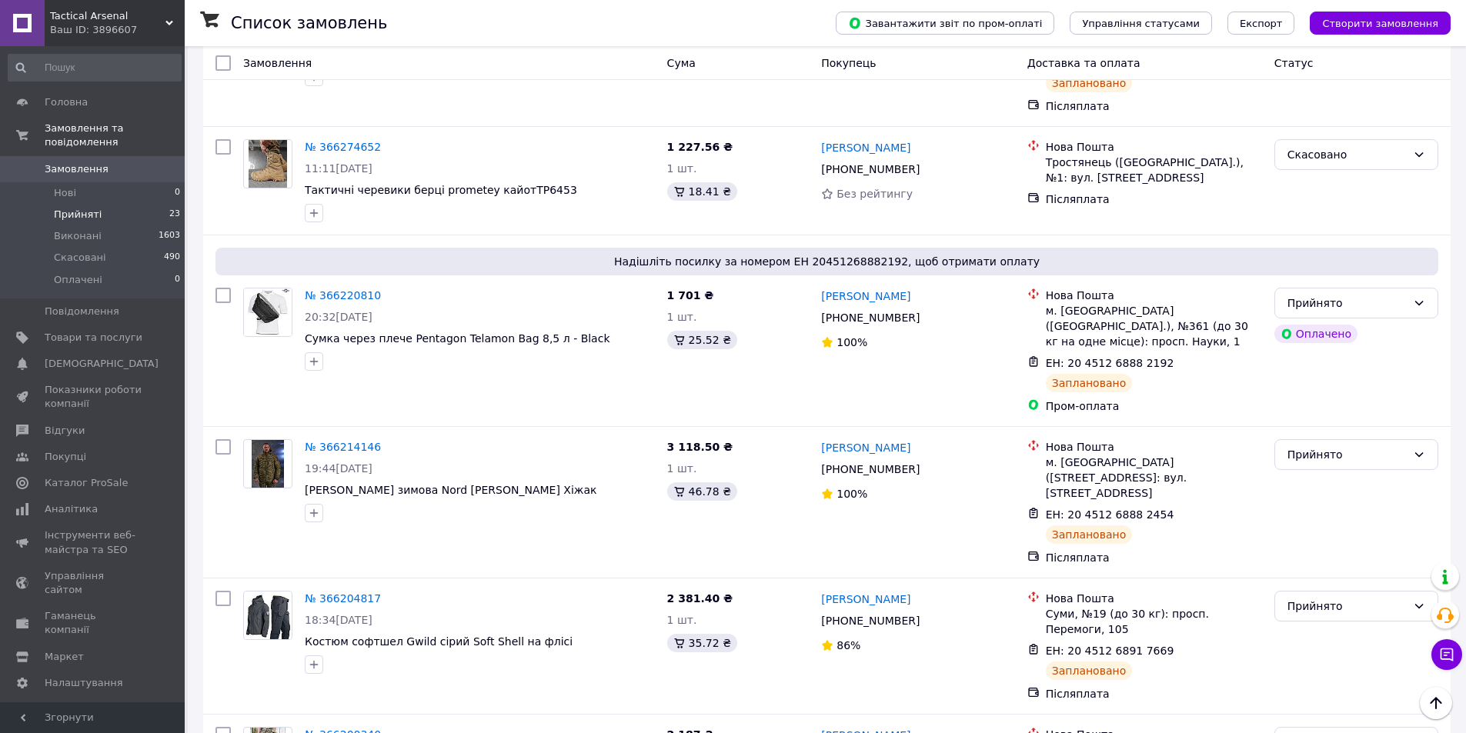
click at [71, 208] on span "Прийняті" at bounding box center [78, 215] width 48 height 14
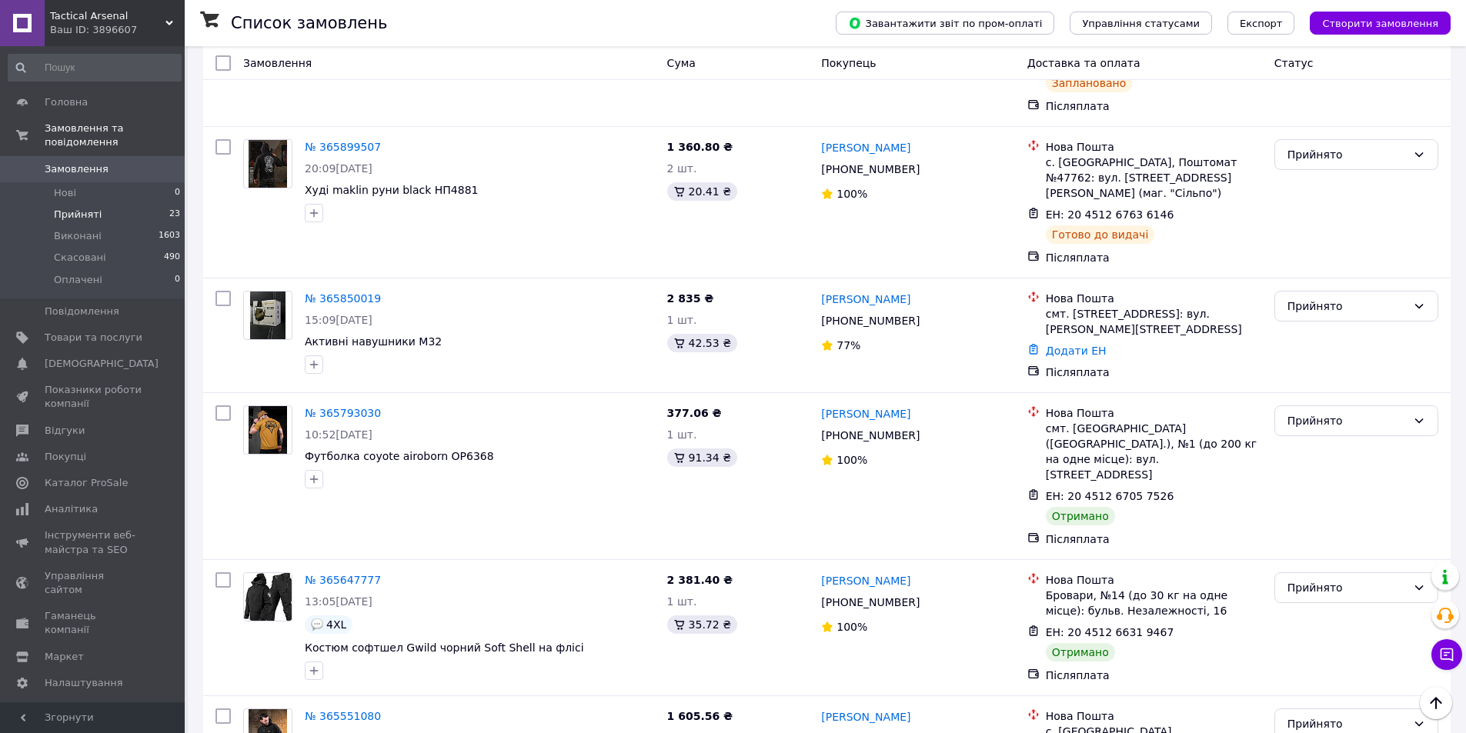
scroll to position [1273, 0]
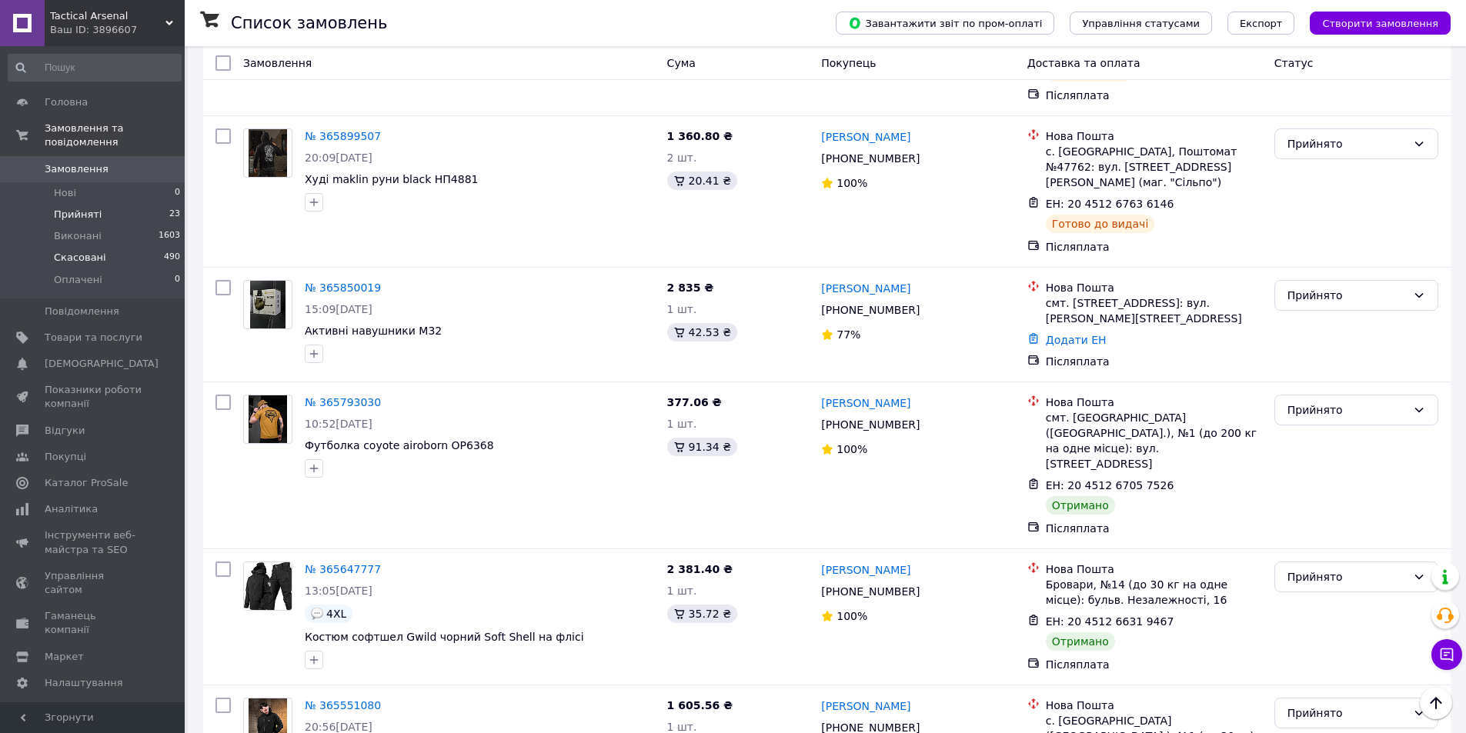
click at [88, 251] on span "Скасовані" at bounding box center [80, 258] width 52 height 14
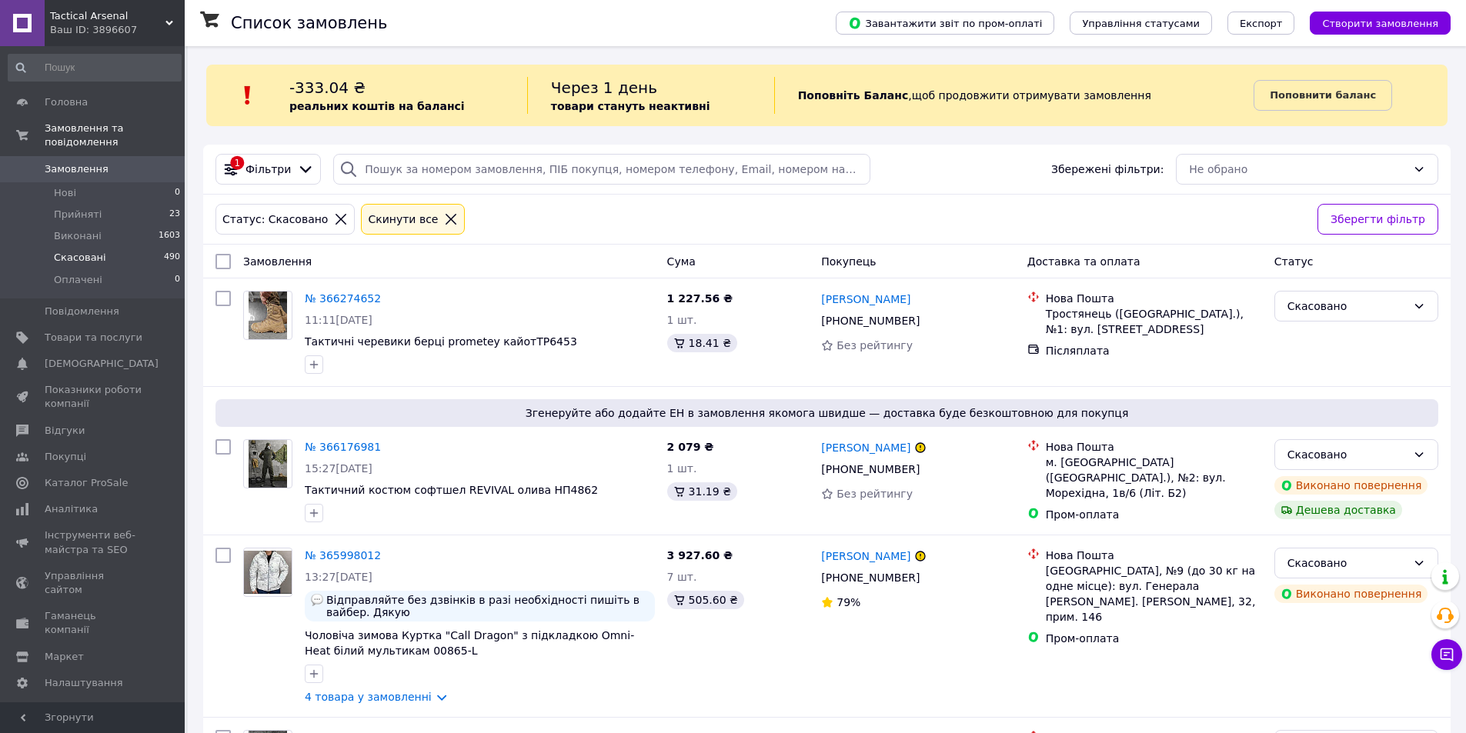
click at [97, 162] on span "Замовлення" at bounding box center [77, 169] width 64 height 14
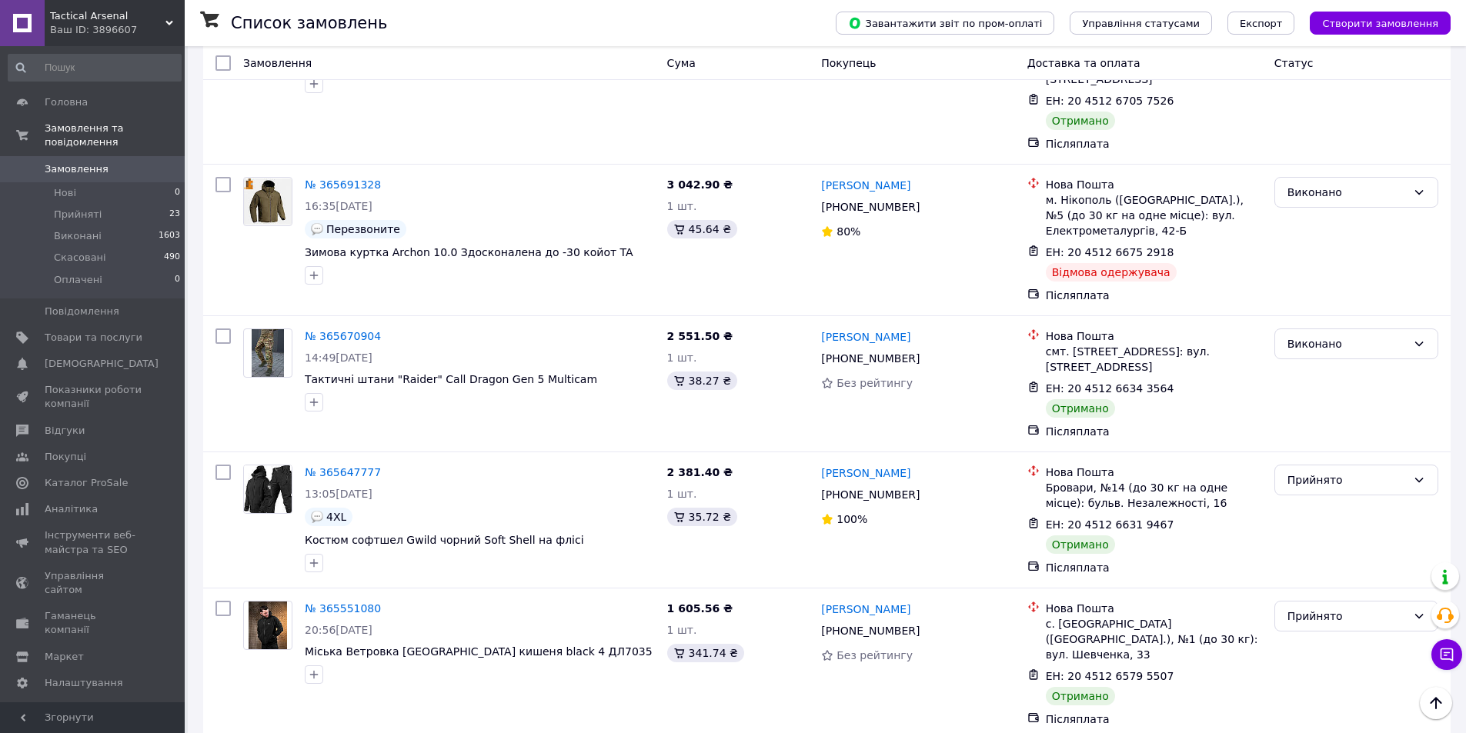
scroll to position [2388, 0]
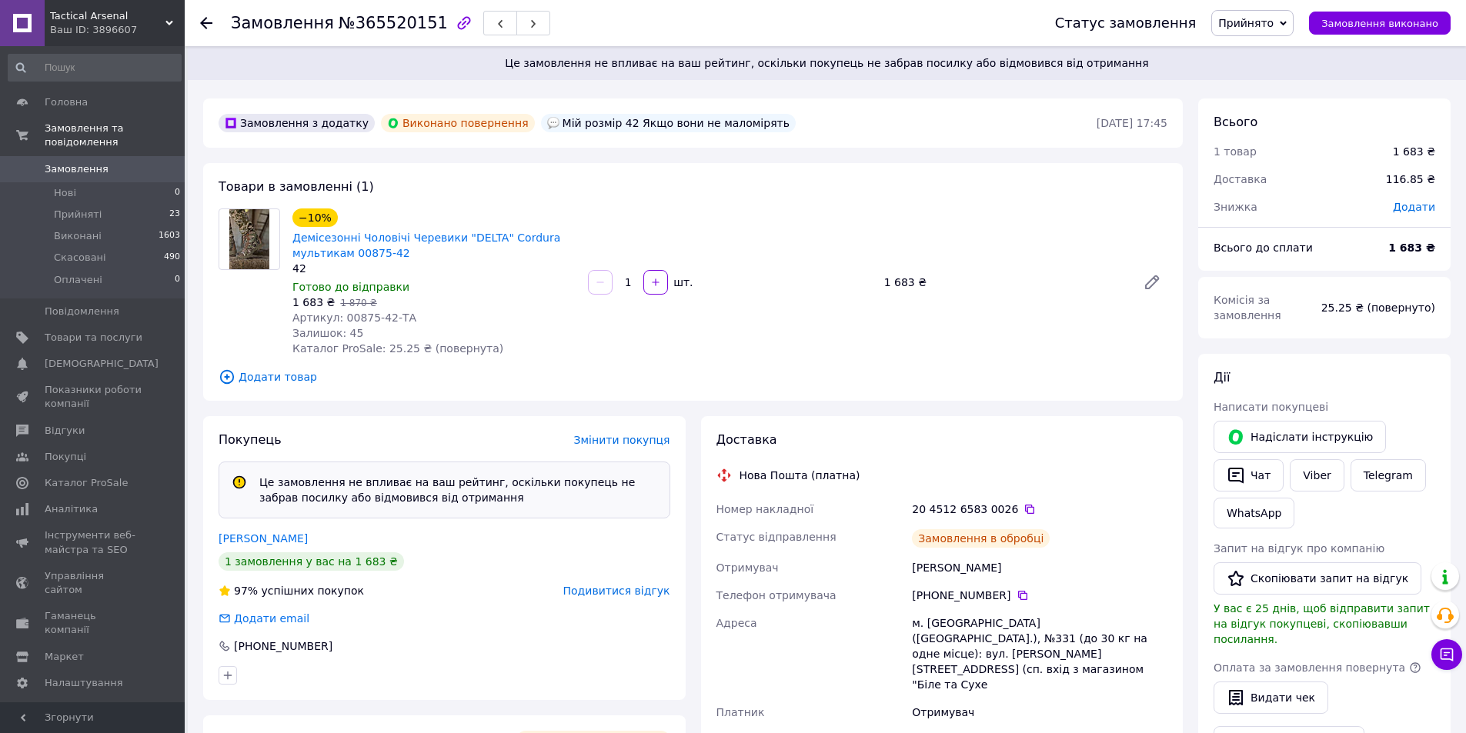
scroll to position [28, 0]
click at [1306, 478] on link "Viber" at bounding box center [1317, 475] width 54 height 32
click at [224, 314] on div at bounding box center [249, 283] width 74 height 148
drag, startPoint x: 339, startPoint y: 319, endPoint x: 365, endPoint y: 316, distance: 26.3
click at [365, 316] on span "Артикул: 00875-42-ТА" at bounding box center [354, 318] width 124 height 12
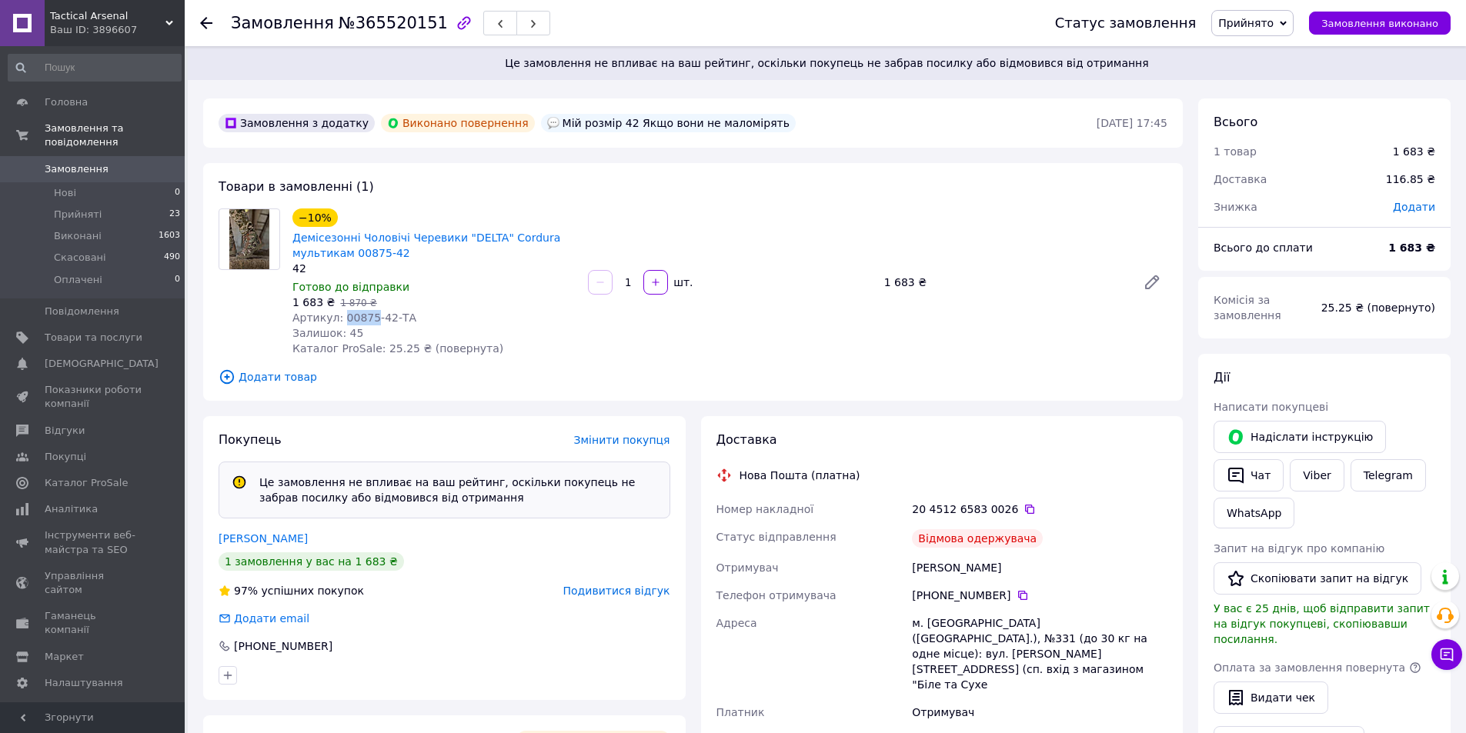
copy span "00875"
click at [1310, 479] on link "Viber" at bounding box center [1317, 475] width 54 height 32
click at [213, 315] on div at bounding box center [249, 283] width 74 height 148
drag, startPoint x: 292, startPoint y: 232, endPoint x: 344, endPoint y: 253, distance: 56.6
click at [344, 253] on div "Демісезонні Чоловічі Черевики "DELTA" Cordura мультикам 00875-42" at bounding box center [434, 246] width 286 height 34
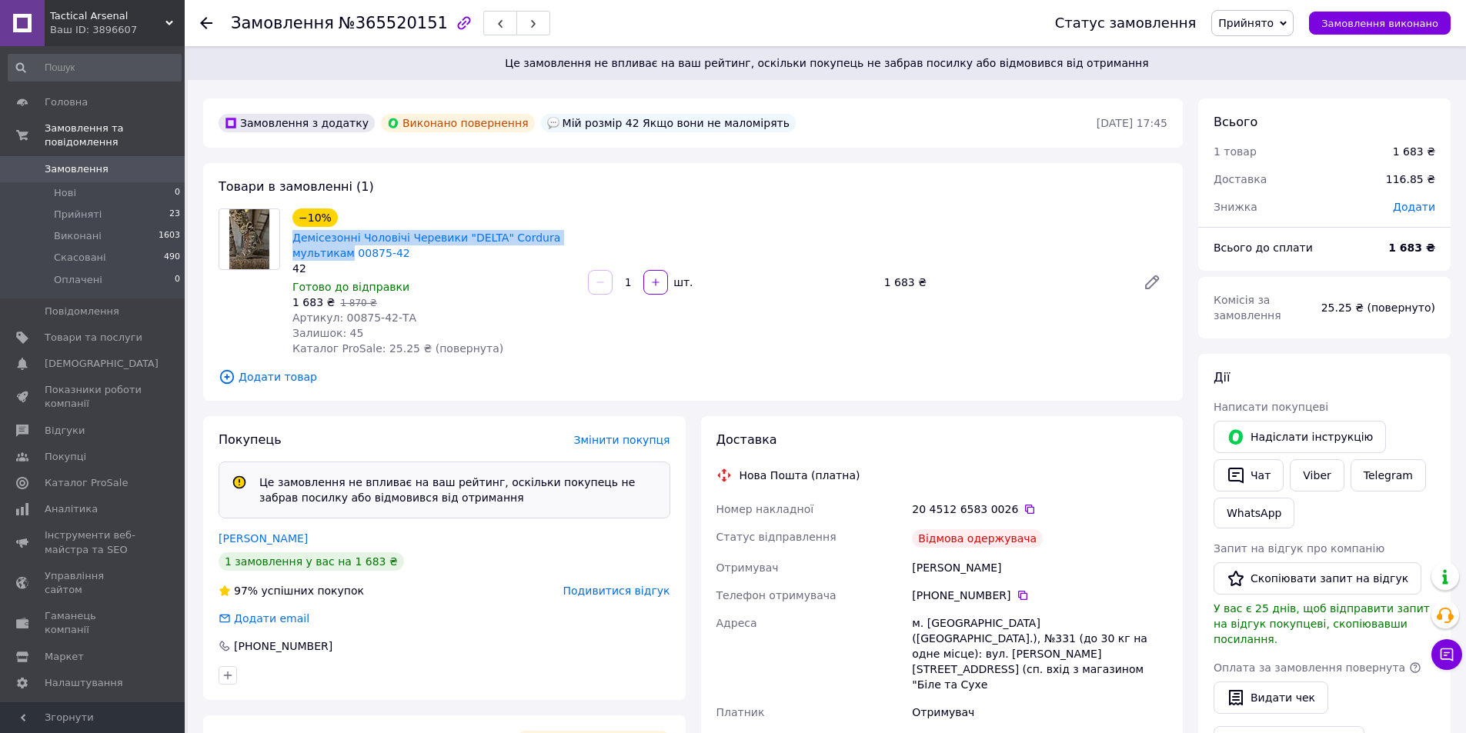
copy link "Демісезонні Чоловічі Черевики "DELTA" Cordura мультикам"
click at [81, 162] on span "Замовлення" at bounding box center [77, 169] width 64 height 14
